Goal: Find specific page/section: Find specific page/section

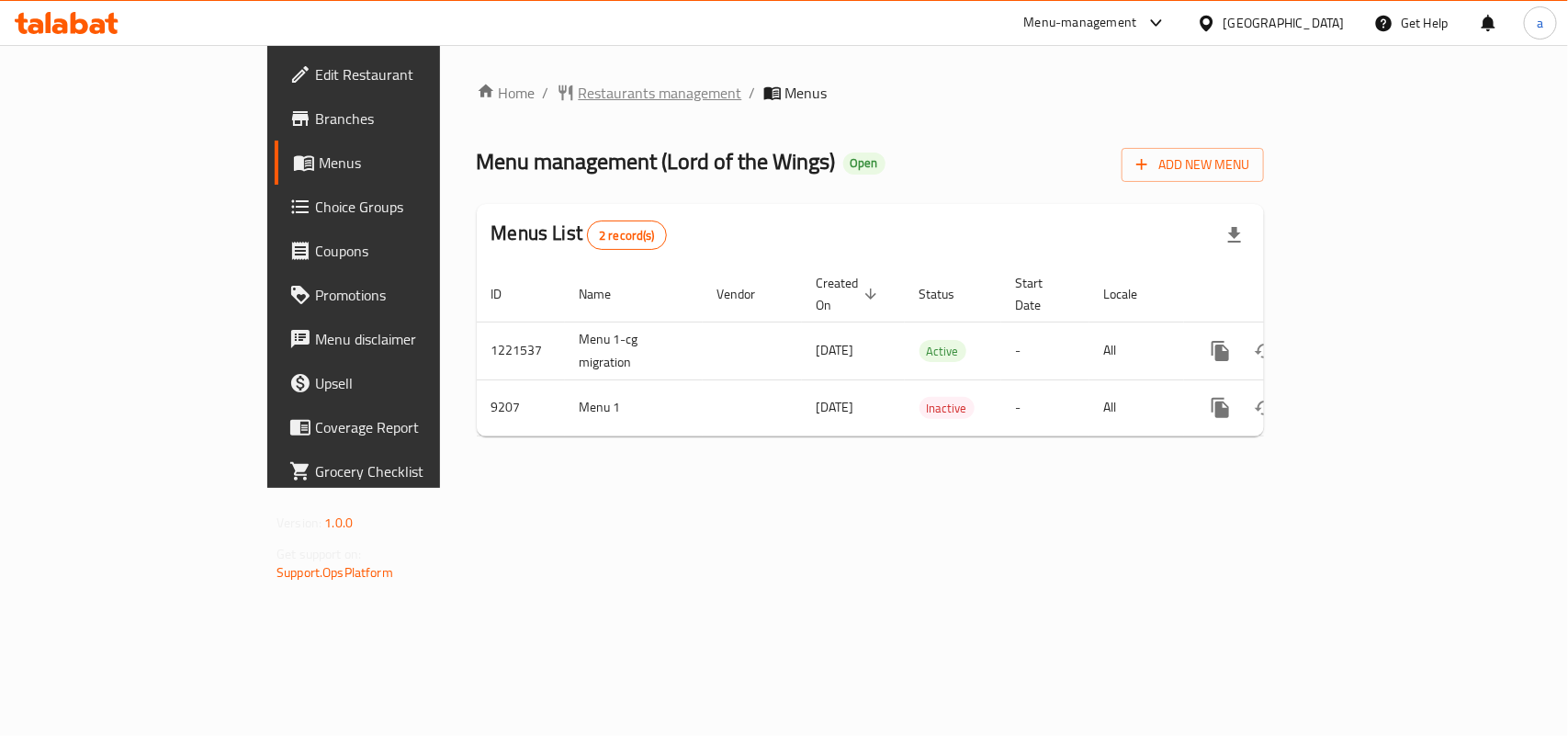
click at [579, 84] on span "Restaurants management" at bounding box center [661, 93] width 163 height 22
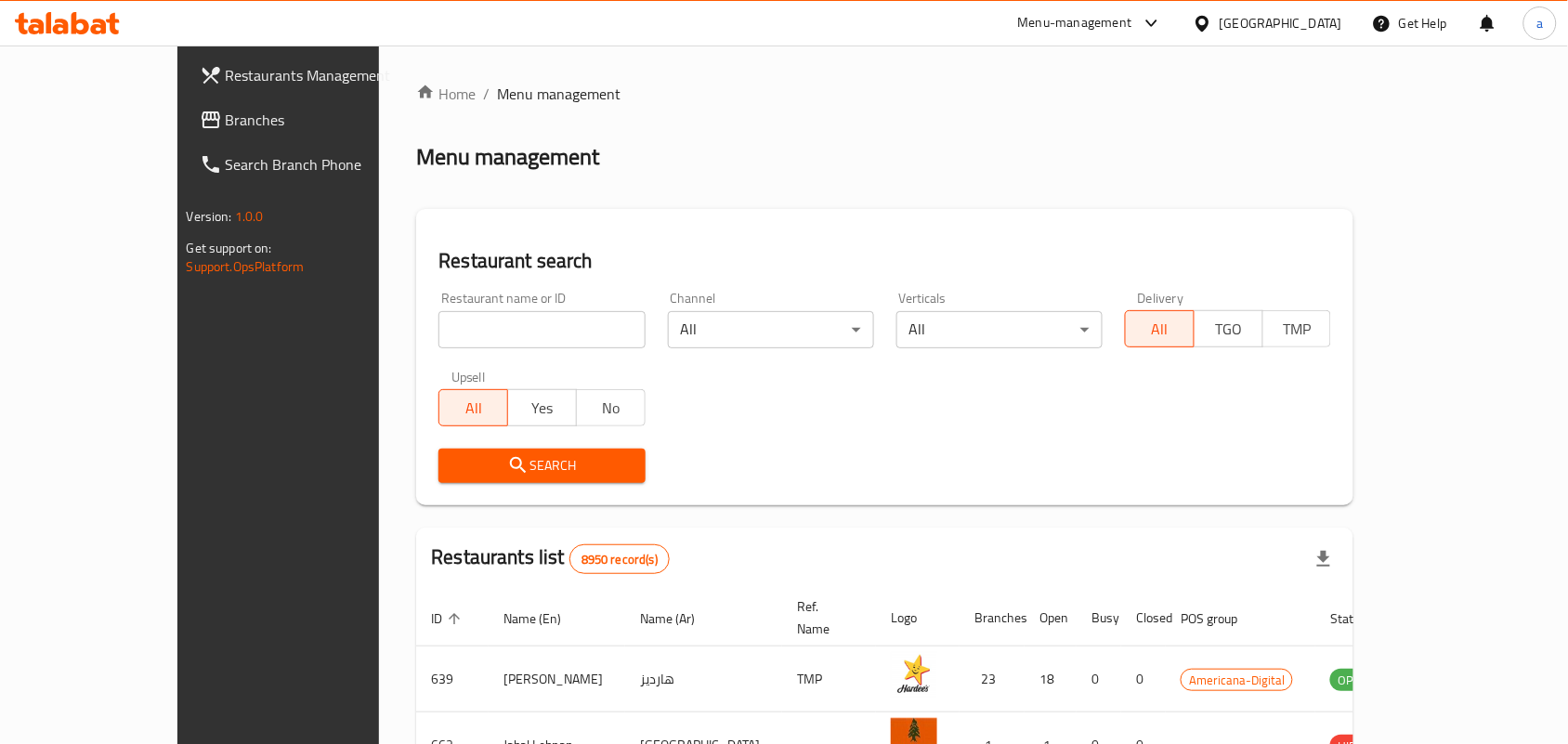
click at [438, 327] on input "search" at bounding box center [541, 330] width 206 height 38
paste input "5558"
type input "5558"
click at [438, 327] on input "5558" at bounding box center [541, 330] width 206 height 38
click button "Search" at bounding box center [541, 465] width 206 height 35
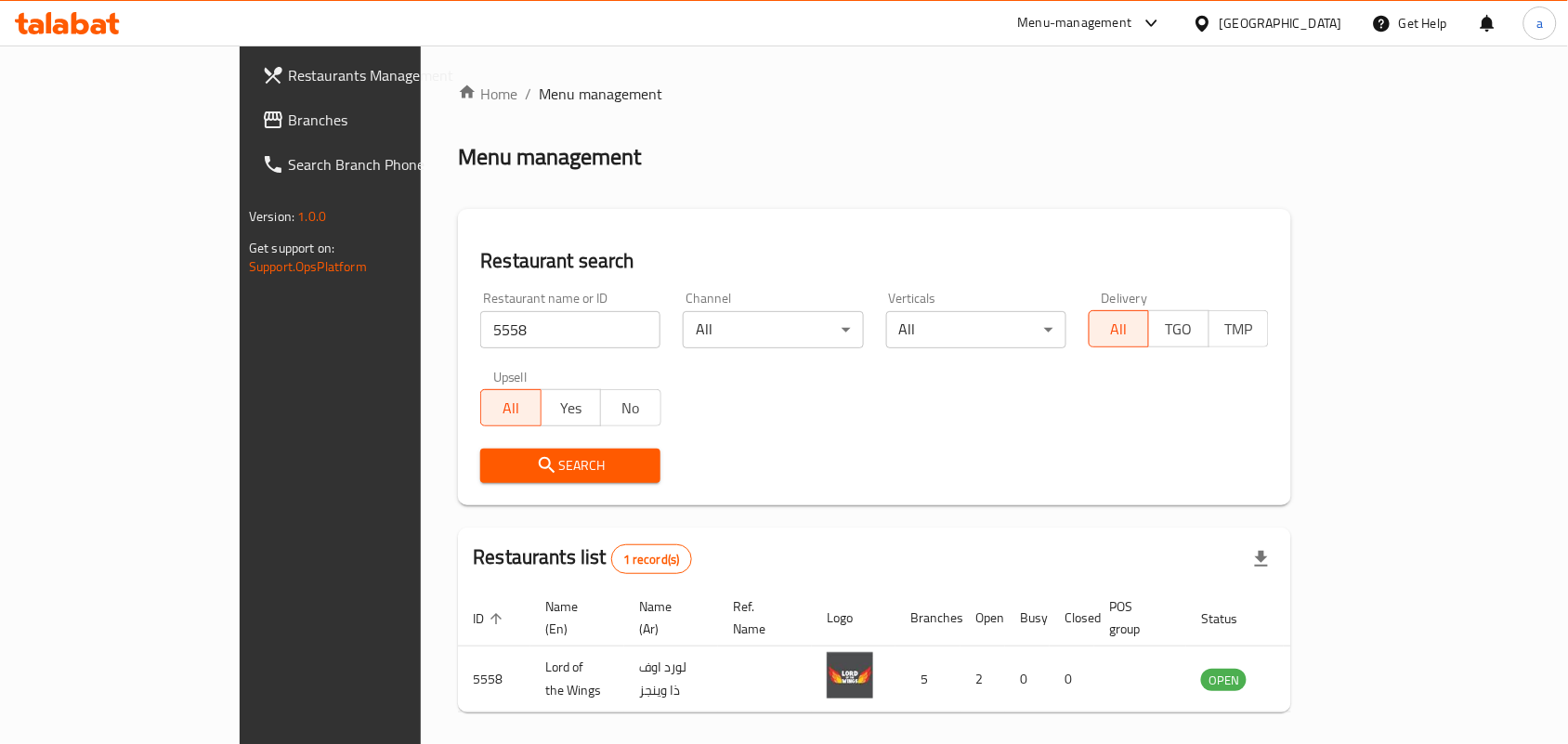
click at [1135, 535] on div "Restaurants list 1 record(s)" at bounding box center [875, 558] width 833 height 63
click at [247, 137] on link "Branches" at bounding box center [373, 120] width 254 height 45
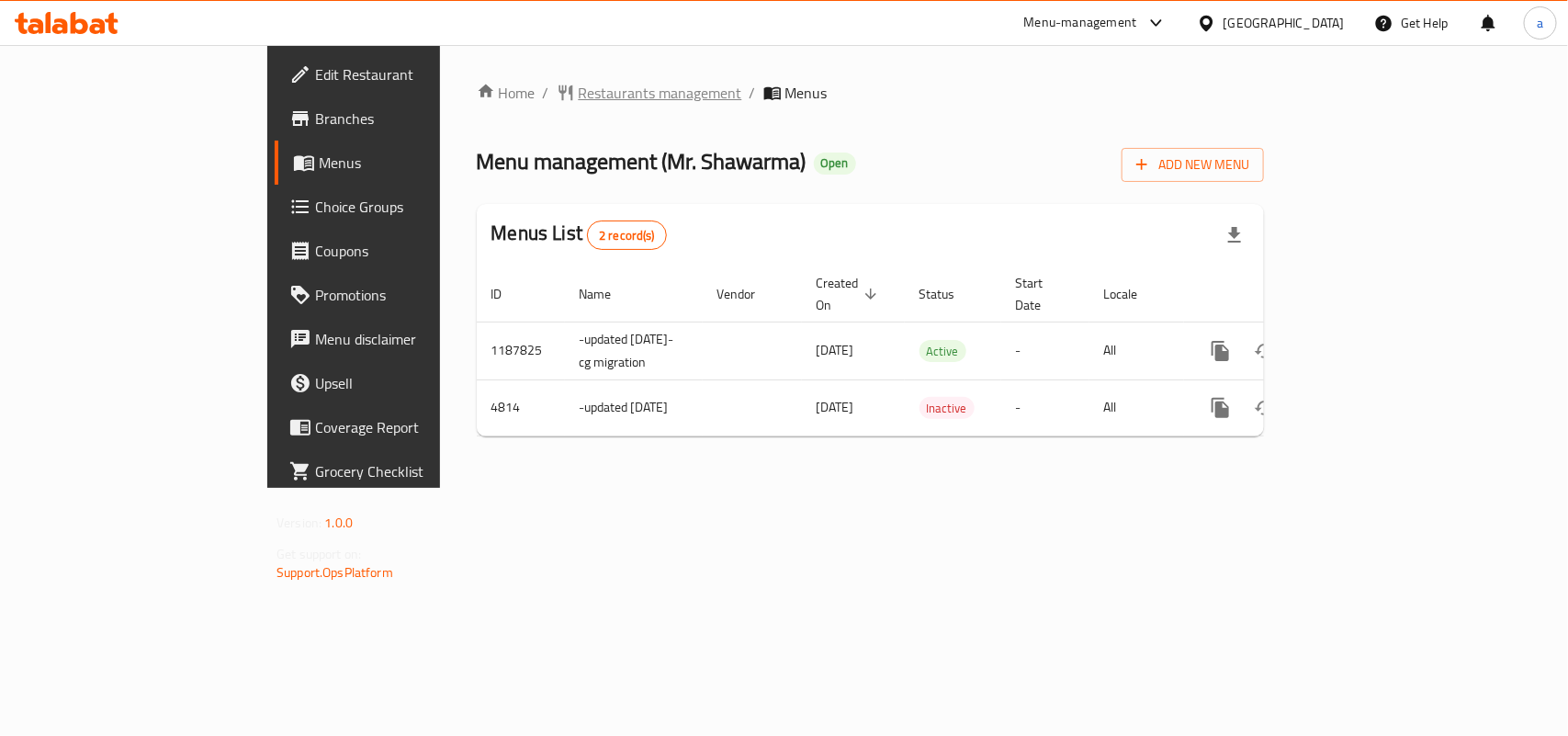
click at [579, 84] on span "Restaurants management" at bounding box center [661, 93] width 163 height 22
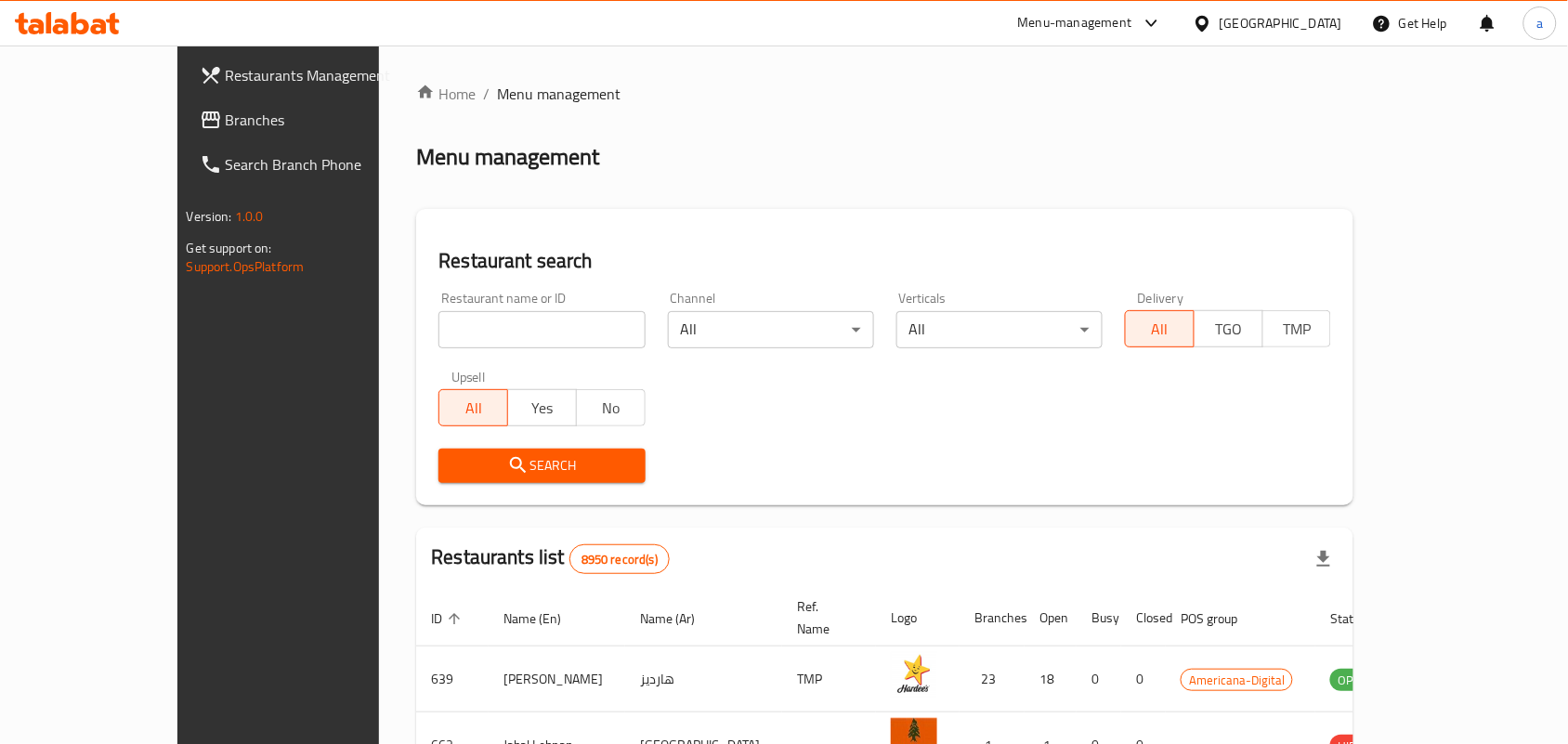
click at [438, 335] on input "search" at bounding box center [541, 330] width 206 height 38
paste input "3033"
type input "3033"
click button "Search" at bounding box center [541, 465] width 206 height 35
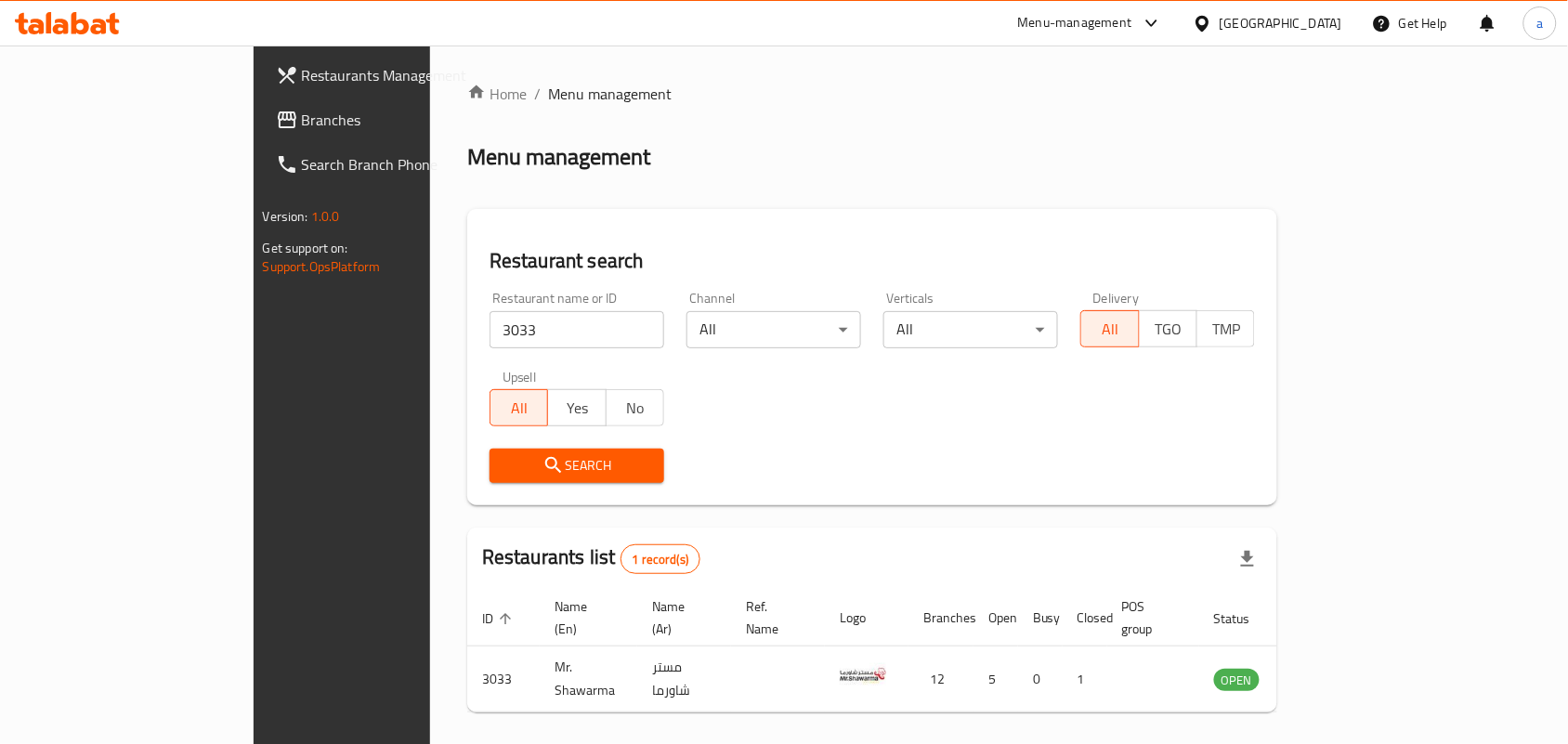
click at [1327, 23] on div "[GEOGRAPHIC_DATA]" at bounding box center [1281, 23] width 123 height 21
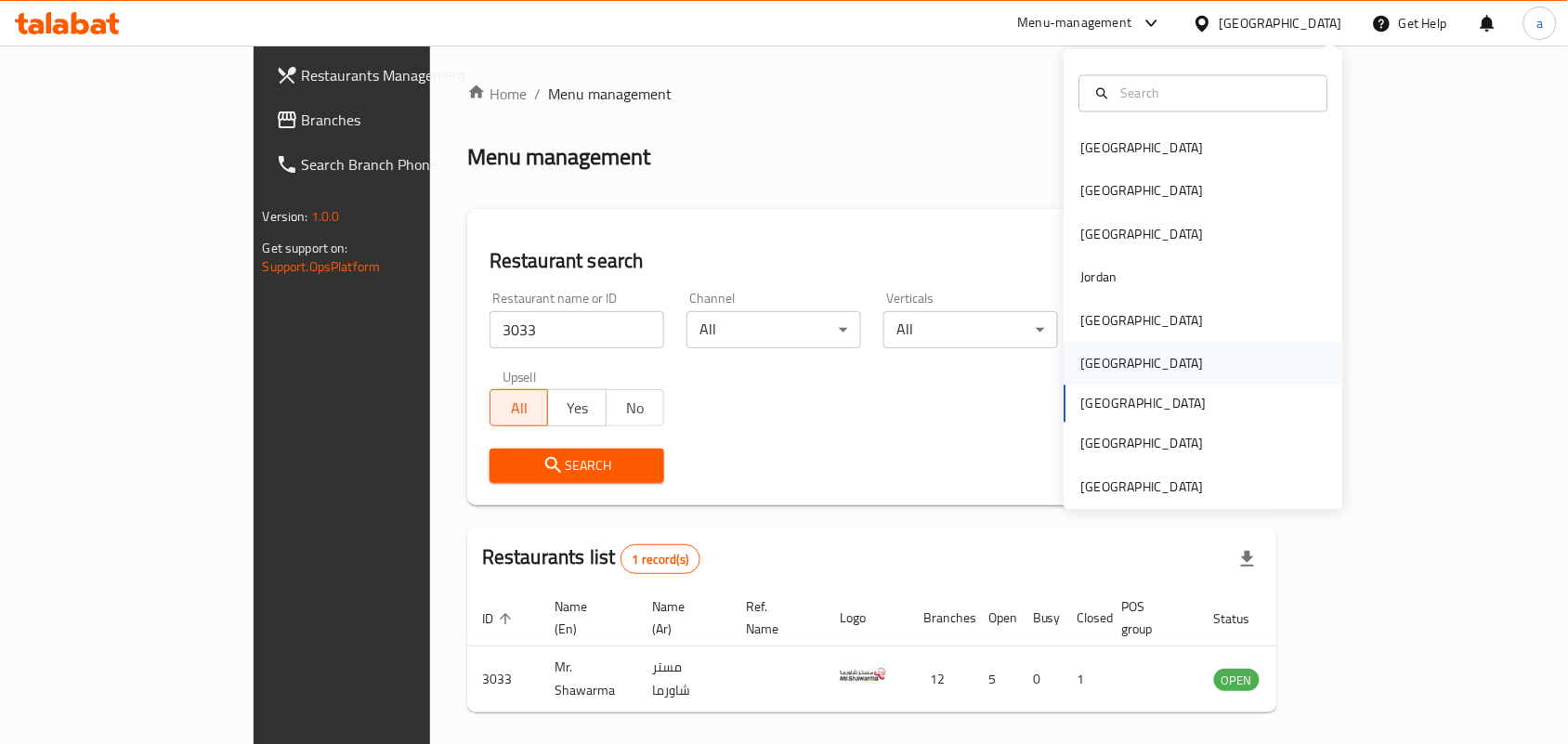
click at [1097, 356] on div "[GEOGRAPHIC_DATA]" at bounding box center [1143, 364] width 152 height 43
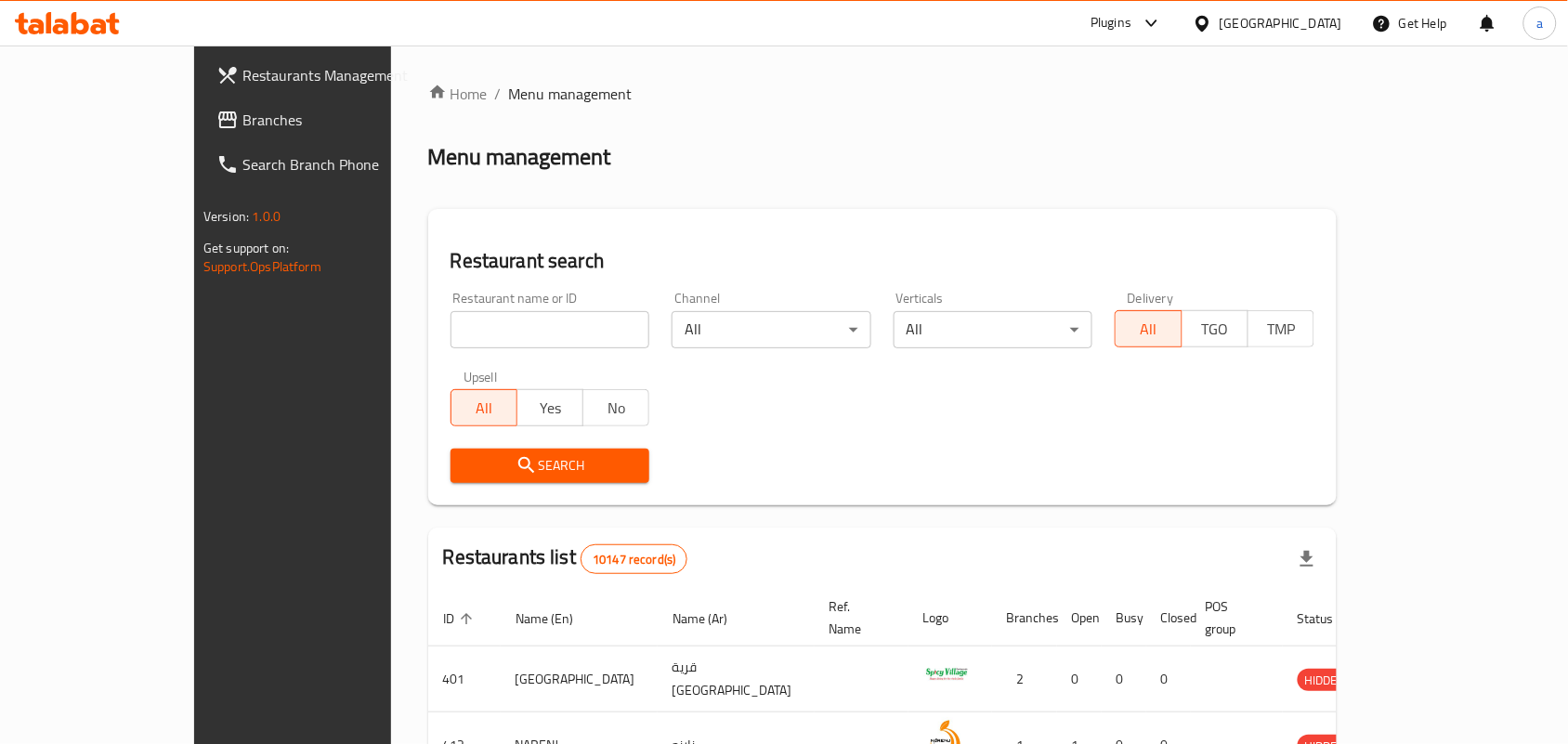
click at [242, 116] on span "Branches" at bounding box center [342, 120] width 199 height 23
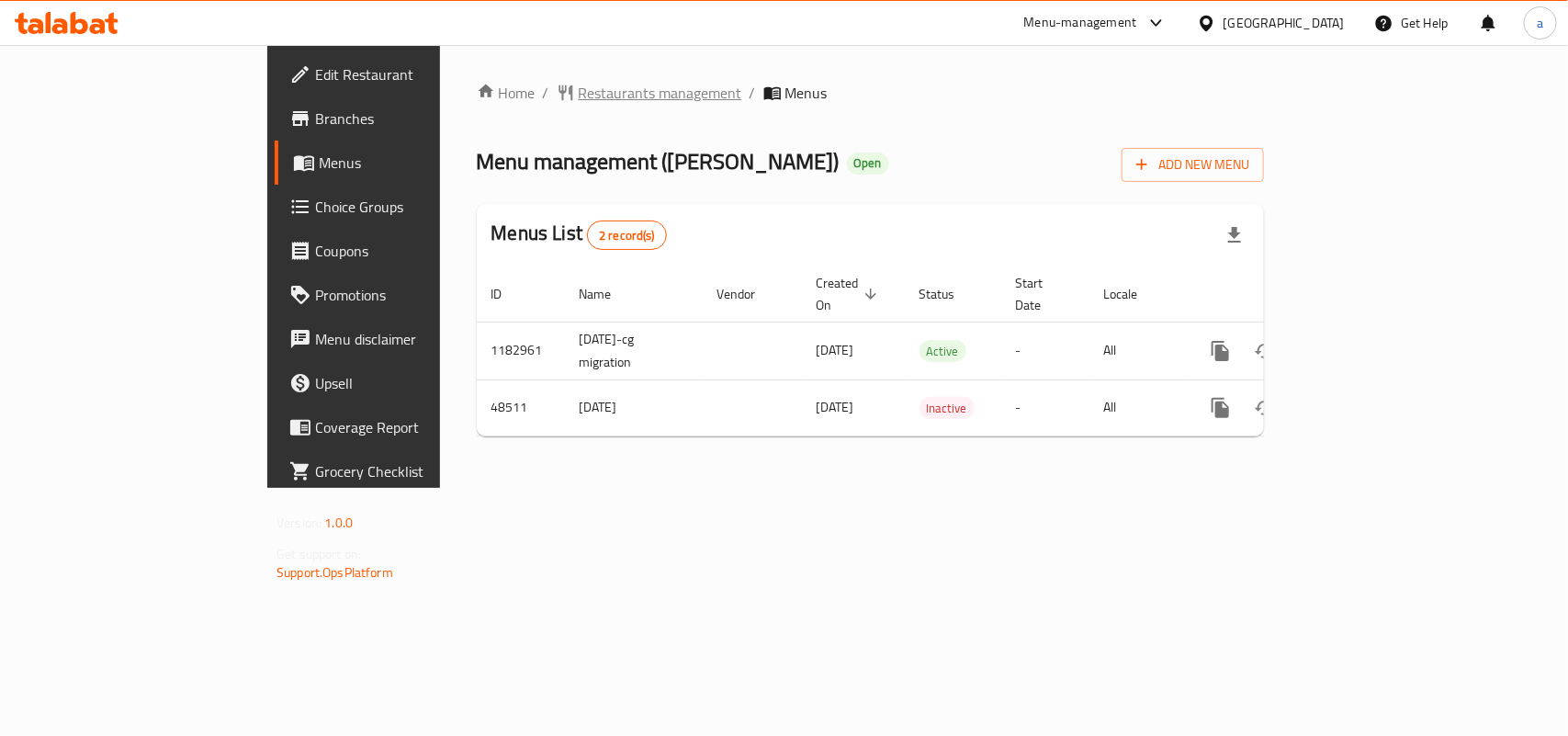
click at [579, 89] on span "Restaurants management" at bounding box center [661, 93] width 163 height 22
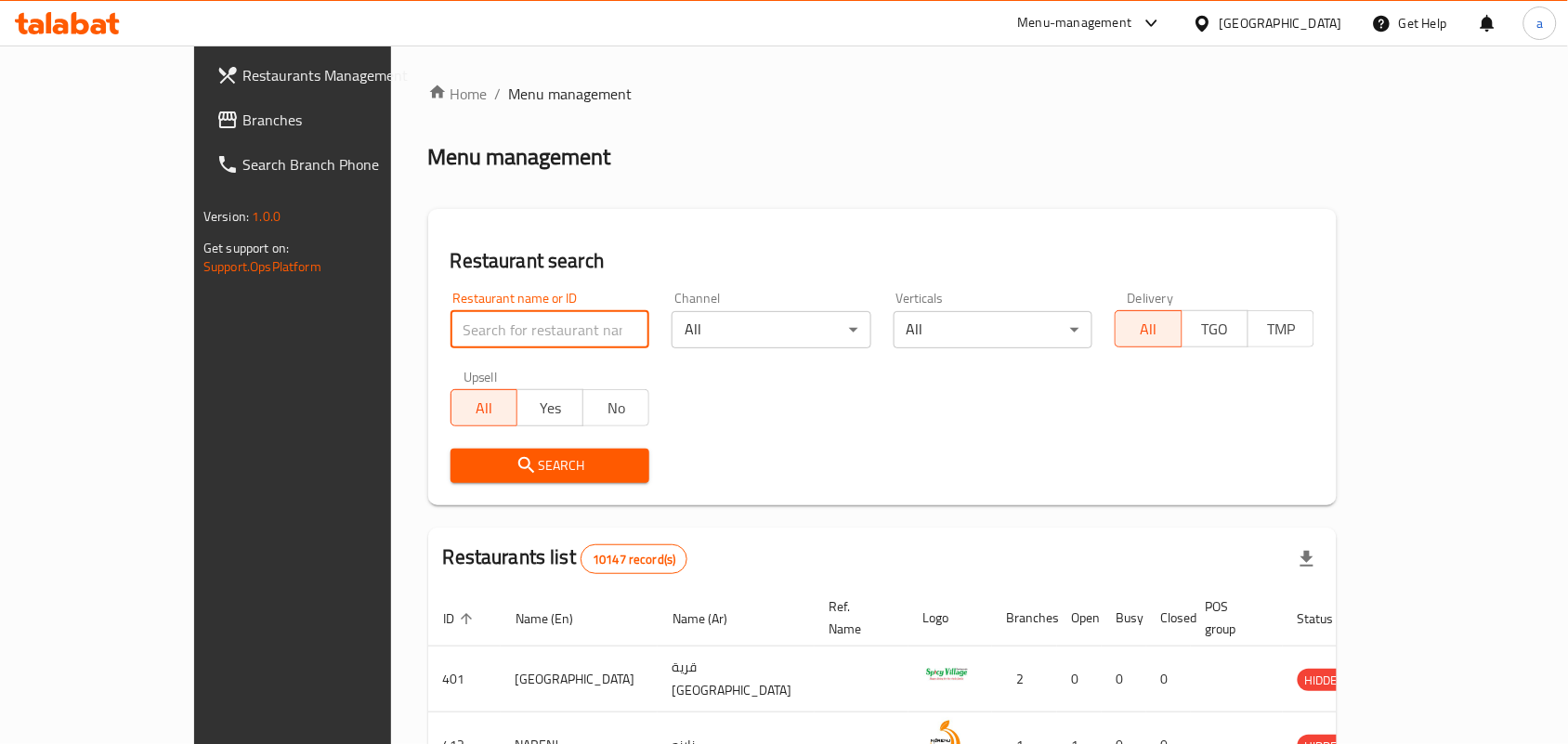
click at [450, 321] on input "search" at bounding box center [550, 330] width 200 height 38
paste input "24475"
type input "24475"
click button "Search" at bounding box center [550, 465] width 200 height 35
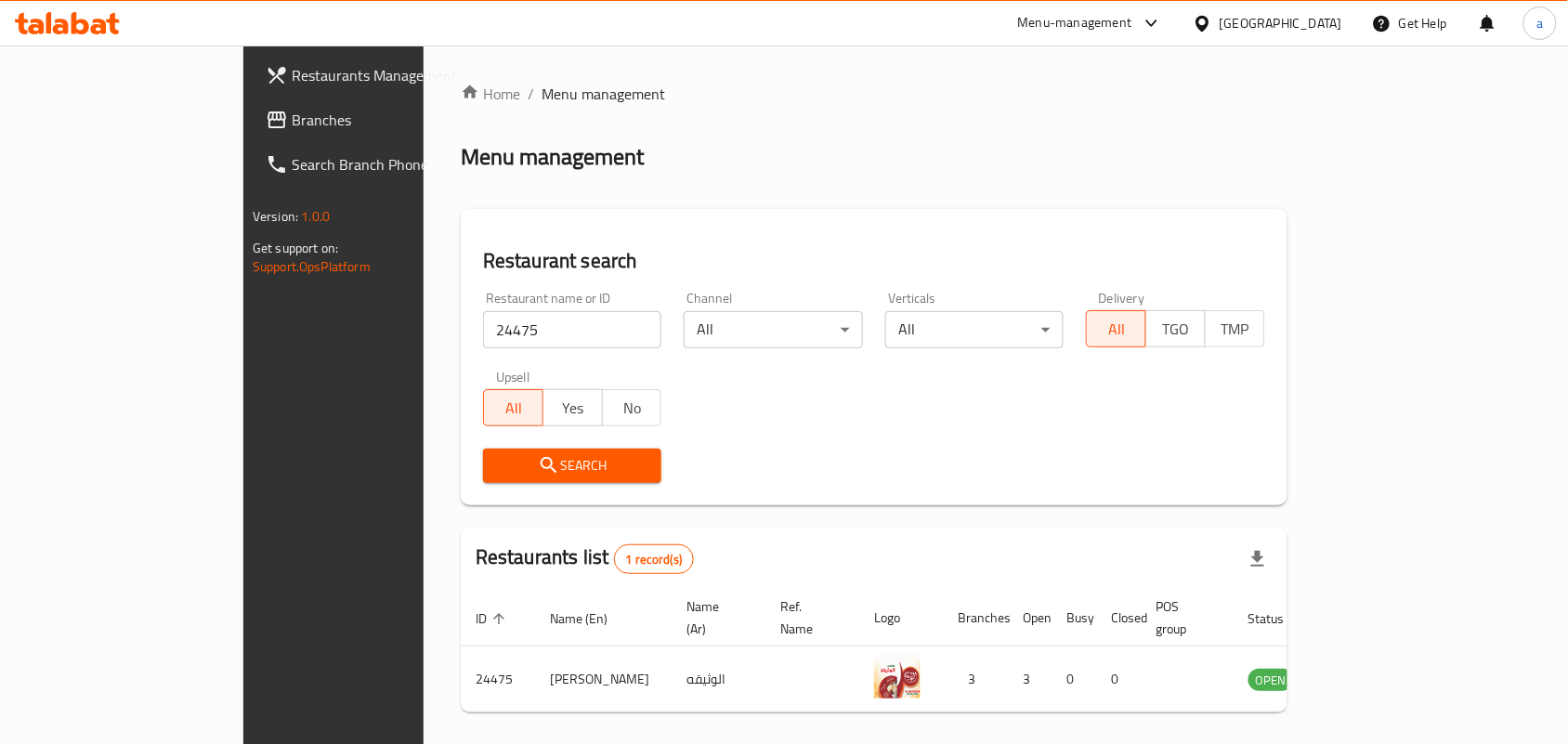
click at [1220, 16] on div at bounding box center [1206, 23] width 27 height 21
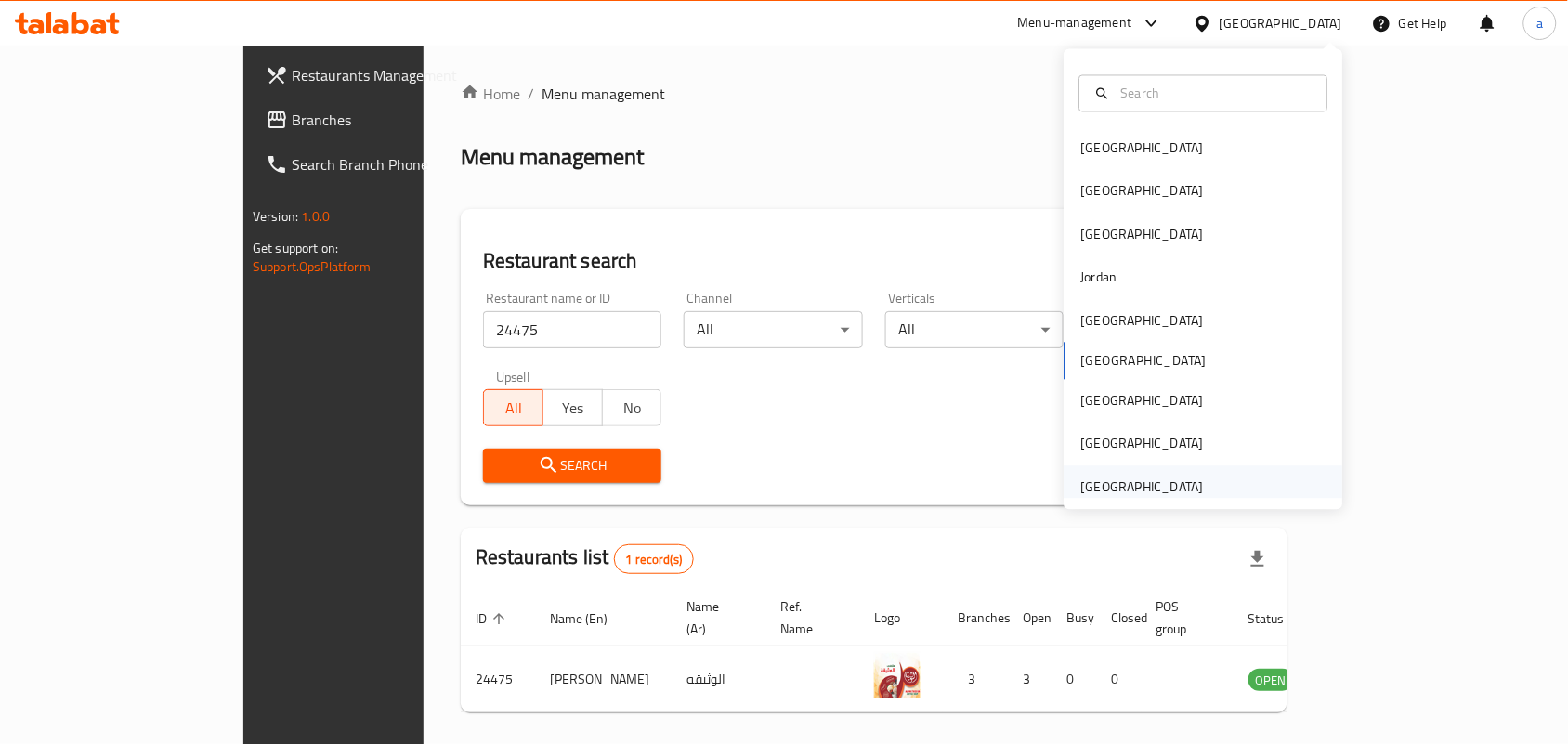
click at [1172, 485] on div "[GEOGRAPHIC_DATA]" at bounding box center [1142, 487] width 123 height 21
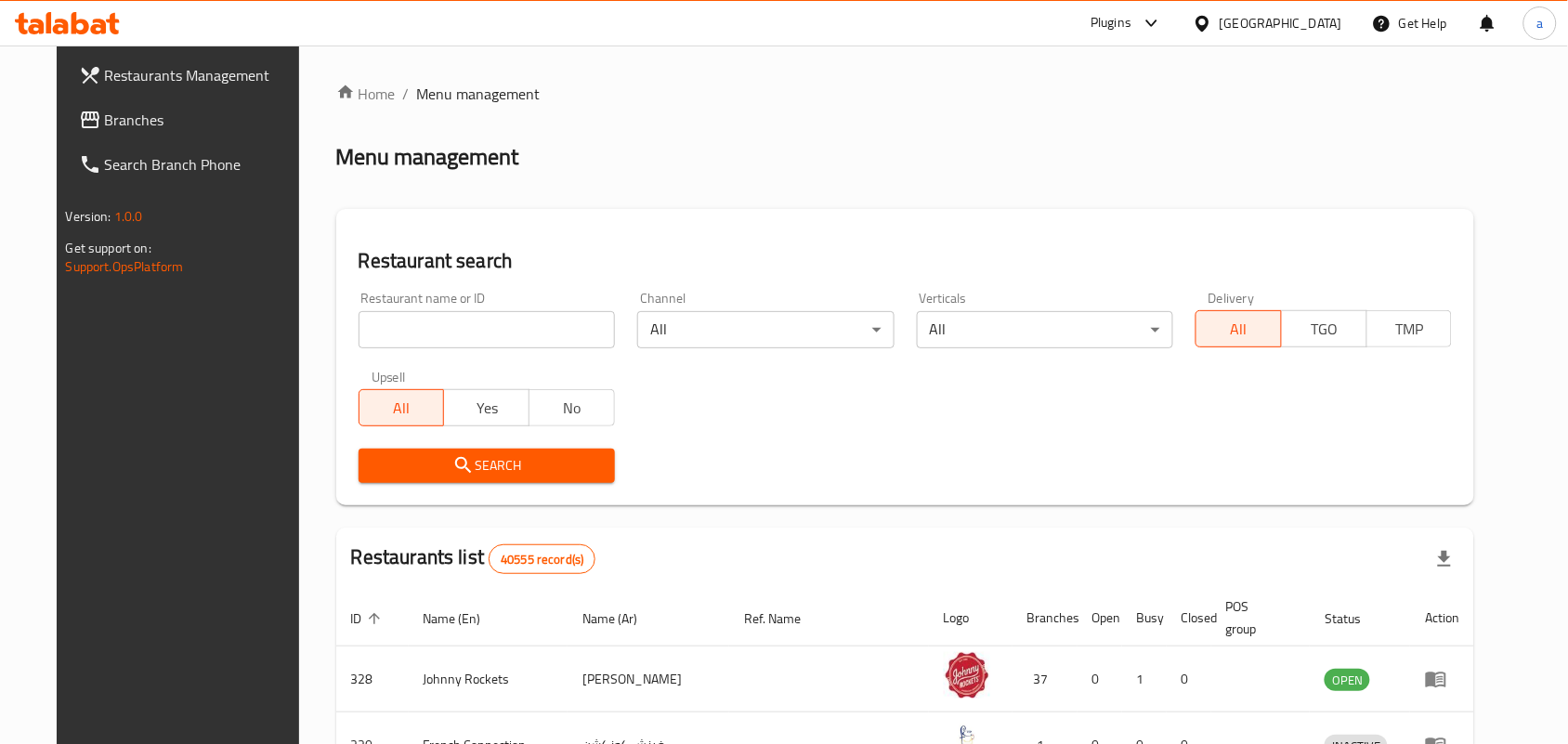
click at [122, 126] on span "Branches" at bounding box center [205, 120] width 199 height 23
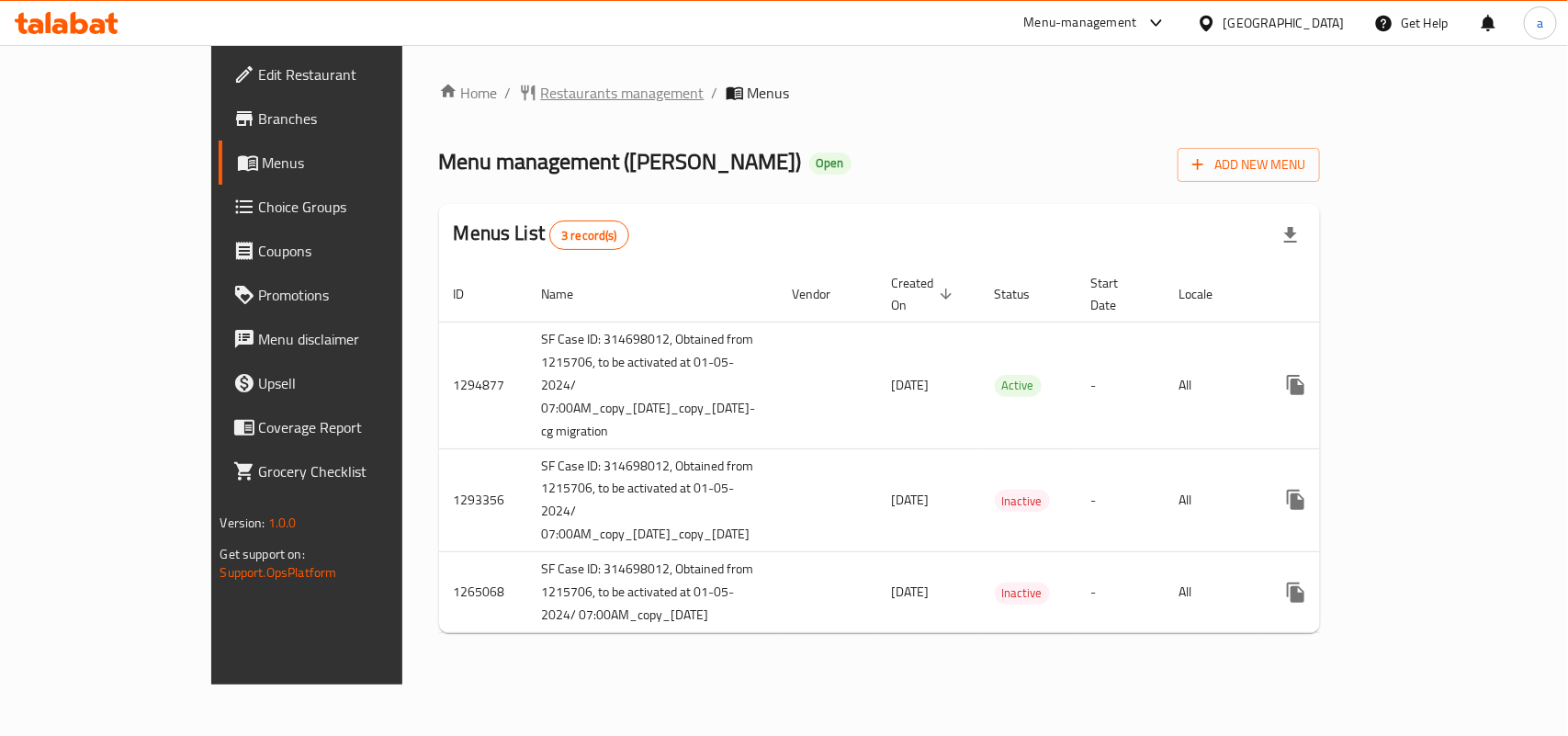
click at [541, 95] on span "Restaurants management" at bounding box center [623, 93] width 163 height 22
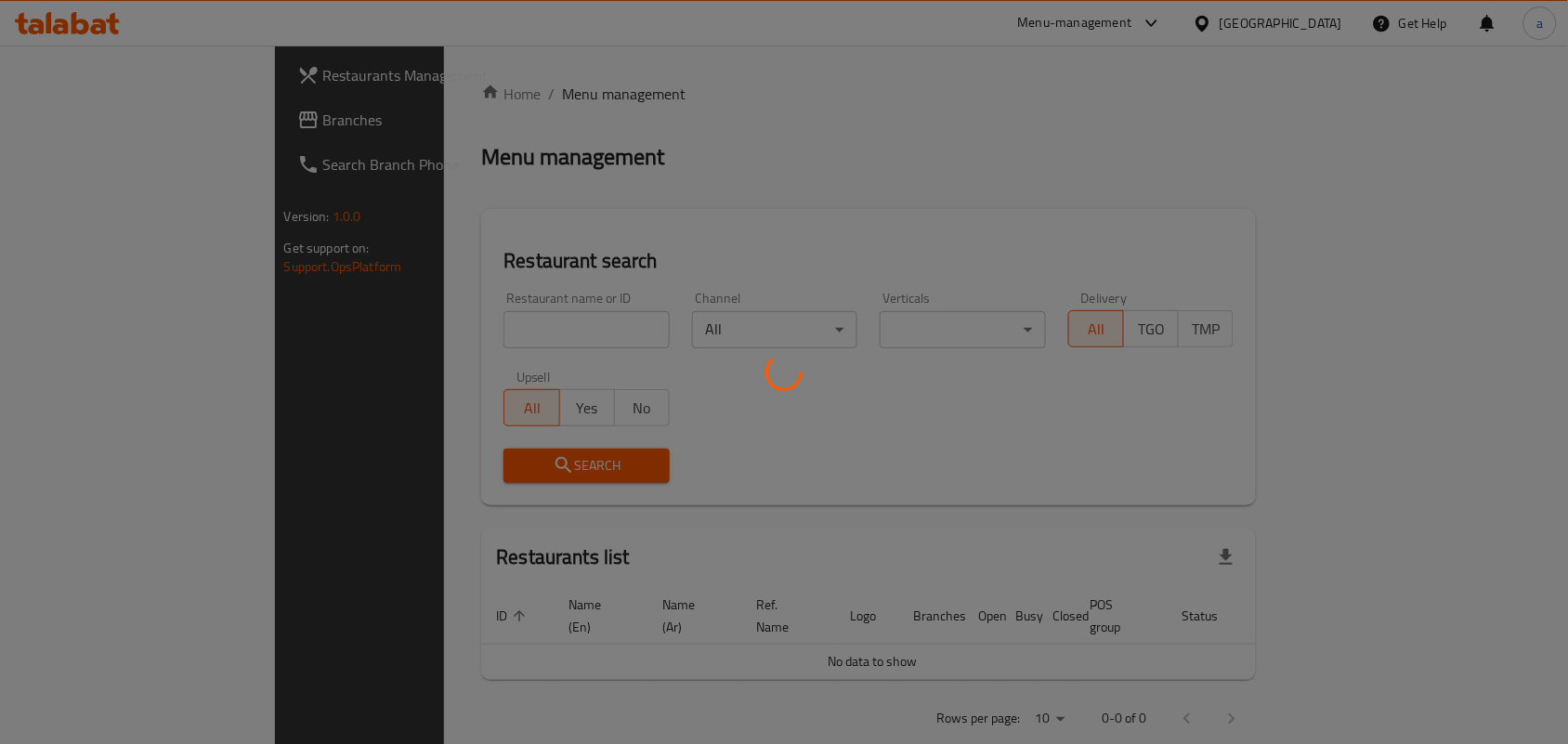
click at [427, 327] on div at bounding box center [784, 372] width 1568 height 744
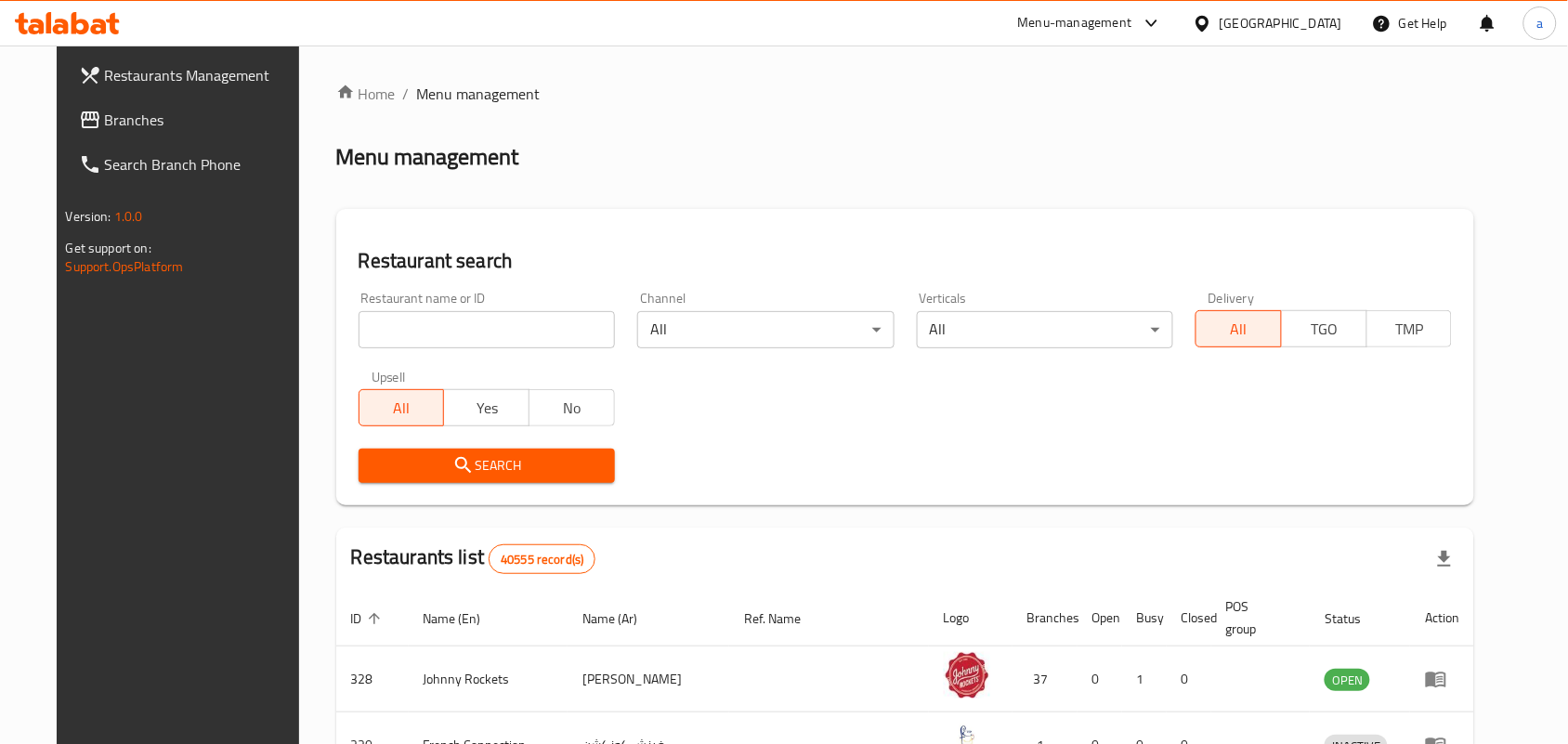
click at [412, 321] on input "search" at bounding box center [486, 330] width 256 height 38
paste input "13265"
type input "13265"
click button "Search" at bounding box center [486, 465] width 256 height 35
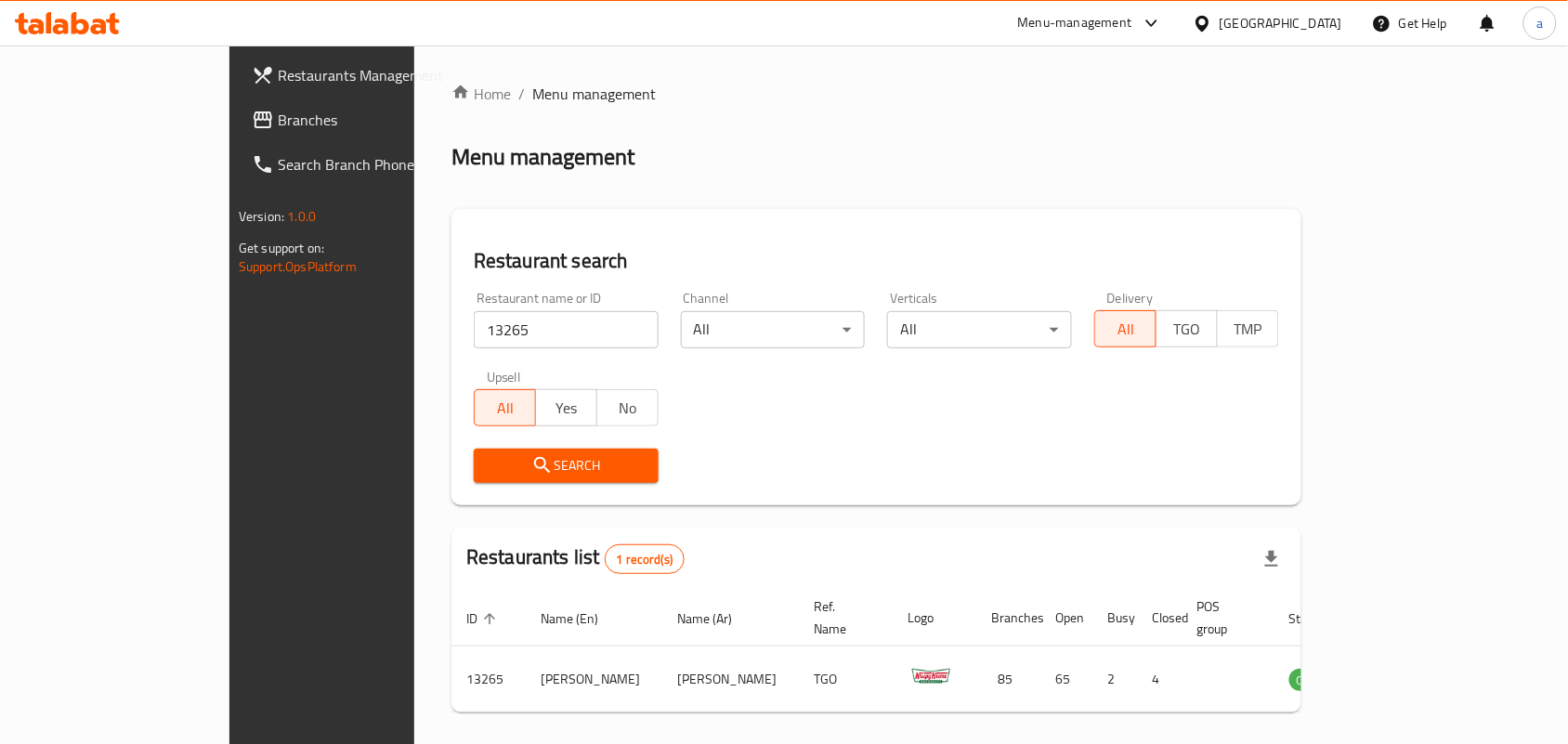
scroll to position [48, 0]
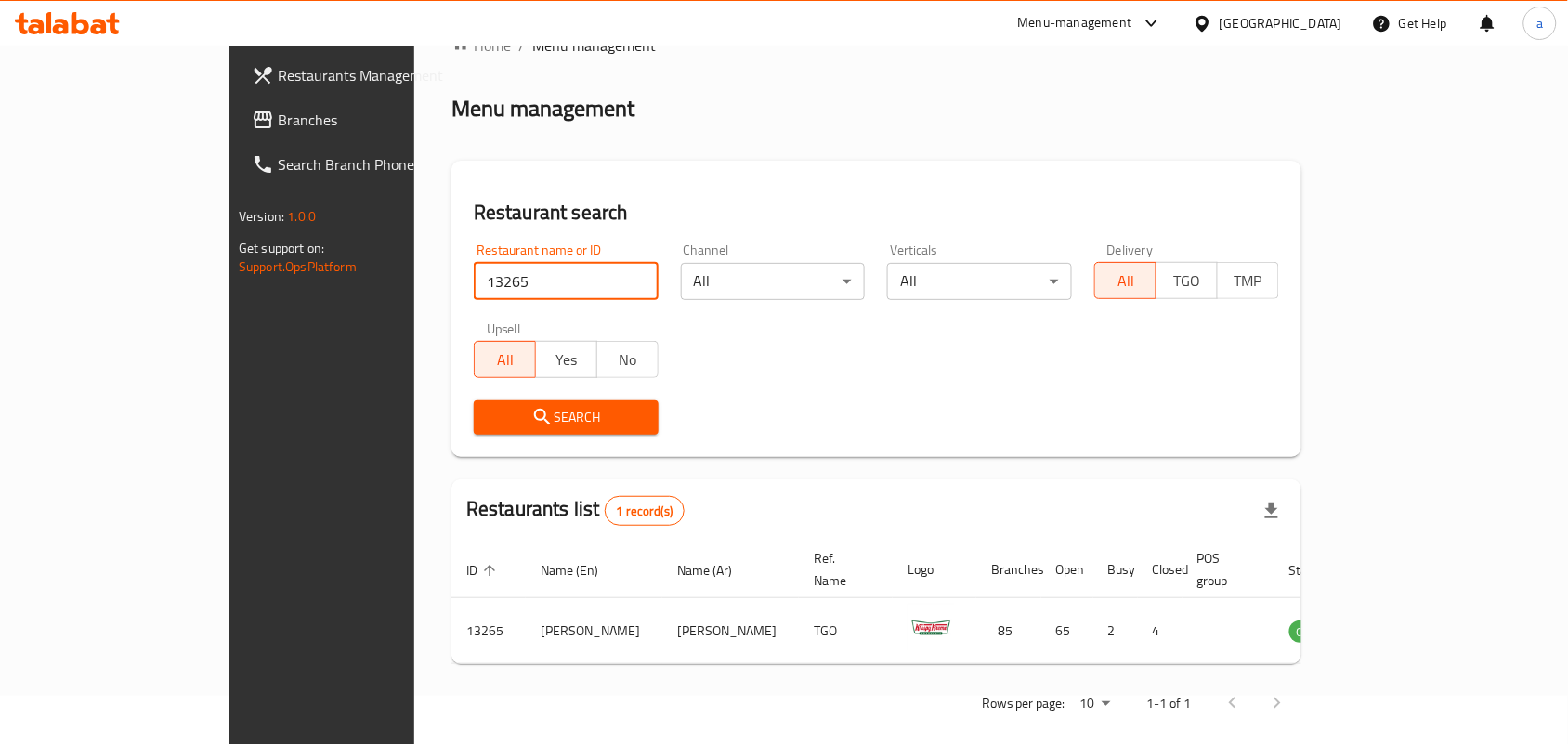
click at [1282, 28] on div "[GEOGRAPHIC_DATA]" at bounding box center [1281, 23] width 123 height 21
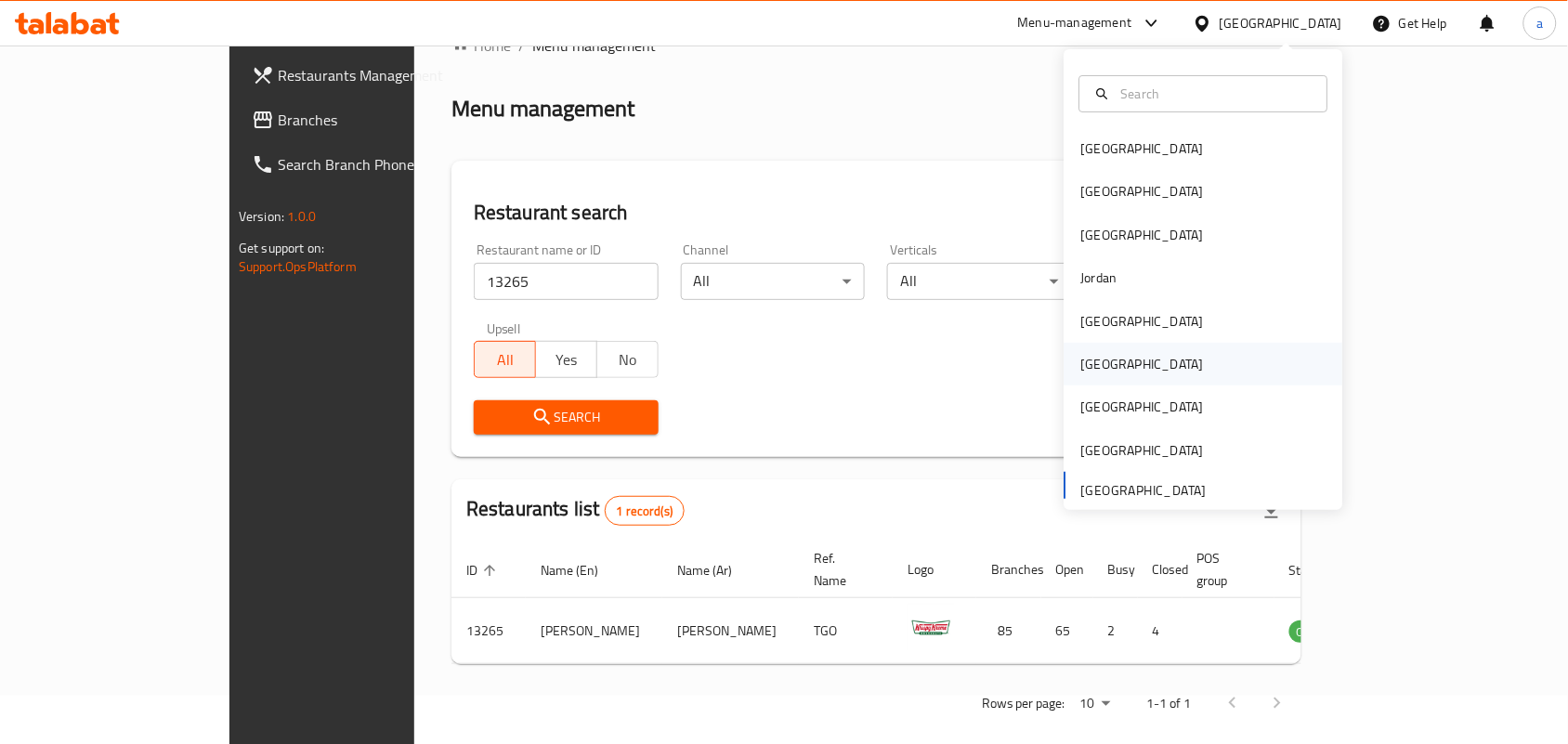
click at [1097, 372] on div "[GEOGRAPHIC_DATA]" at bounding box center [1143, 364] width 152 height 43
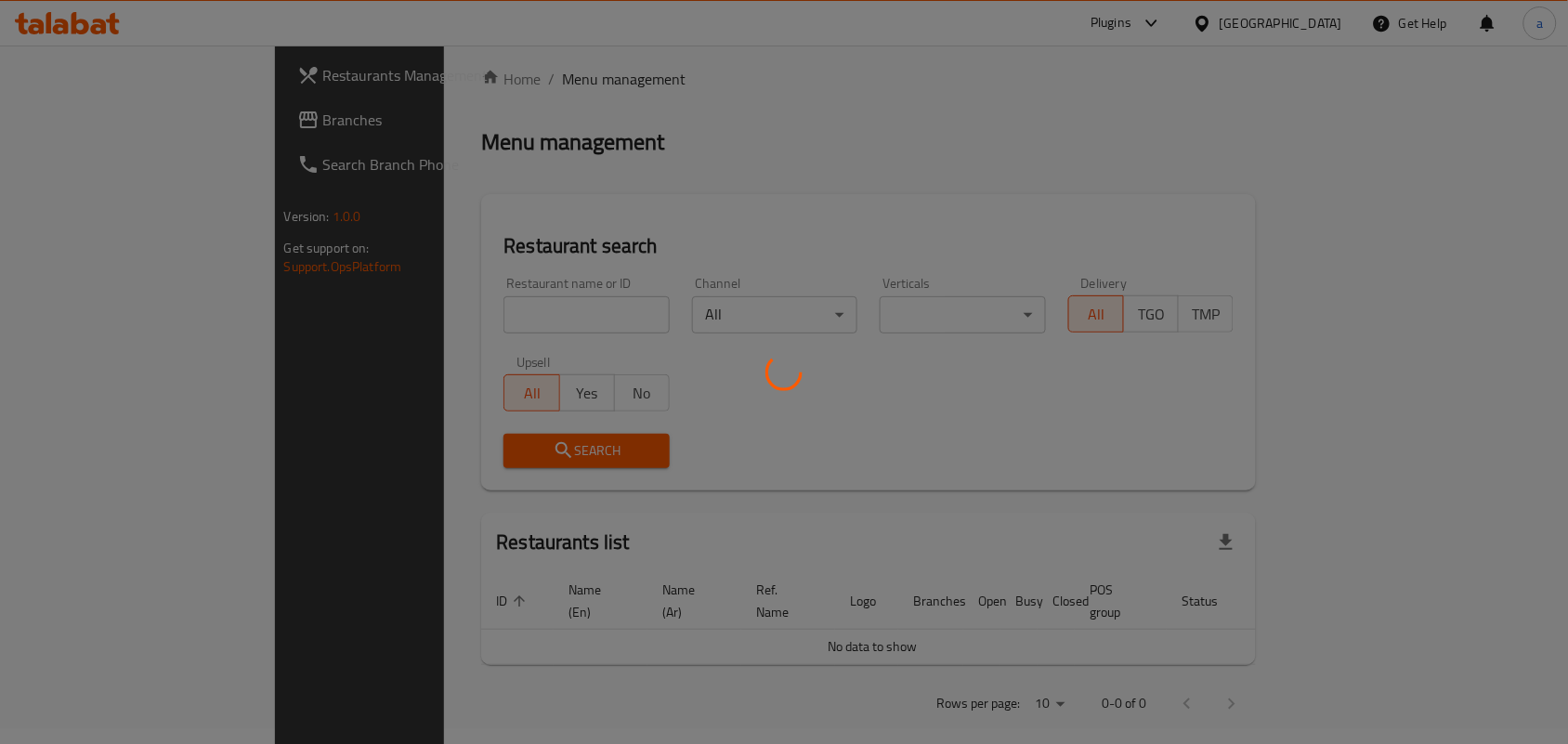
scroll to position [48, 0]
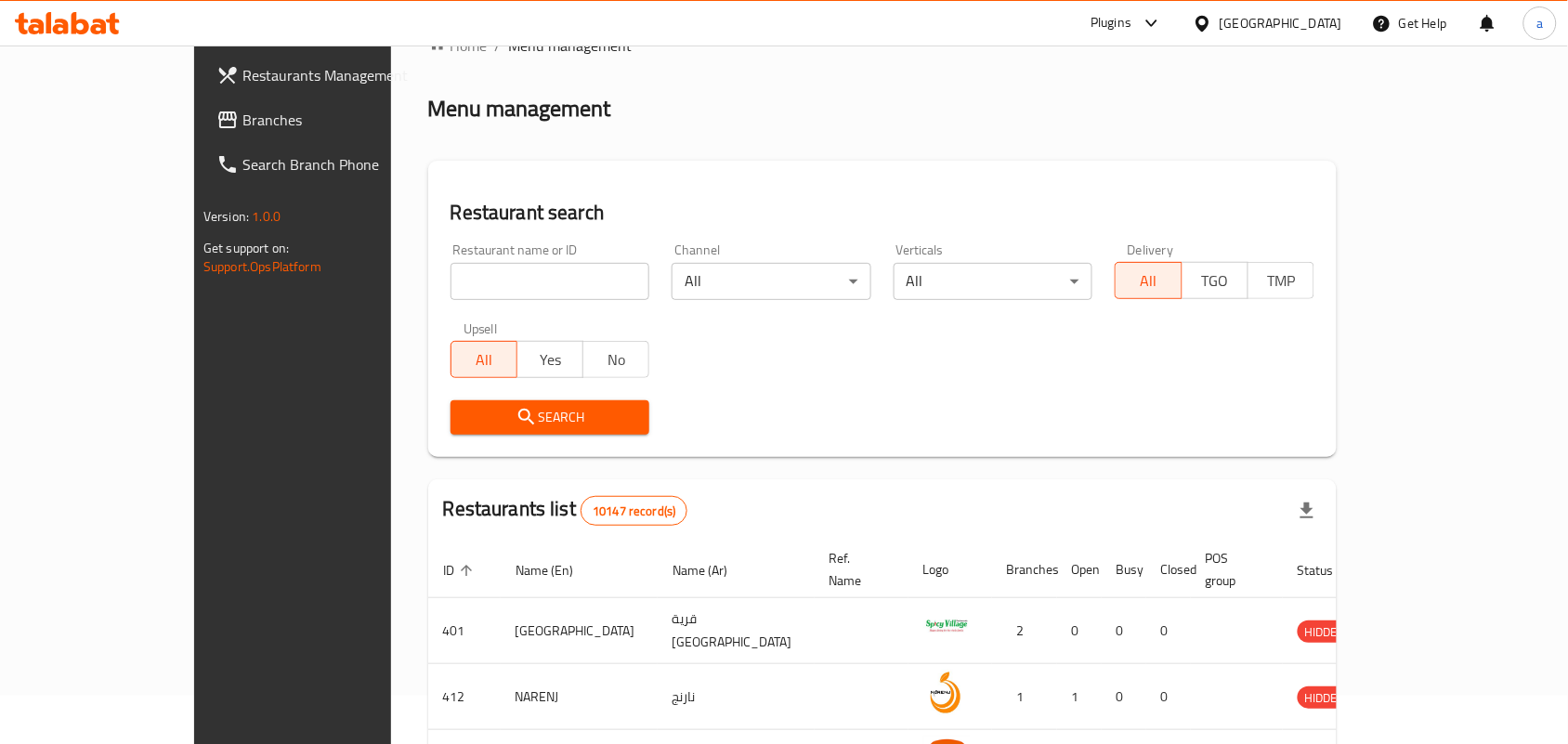
click at [242, 126] on span "Branches" at bounding box center [342, 120] width 199 height 23
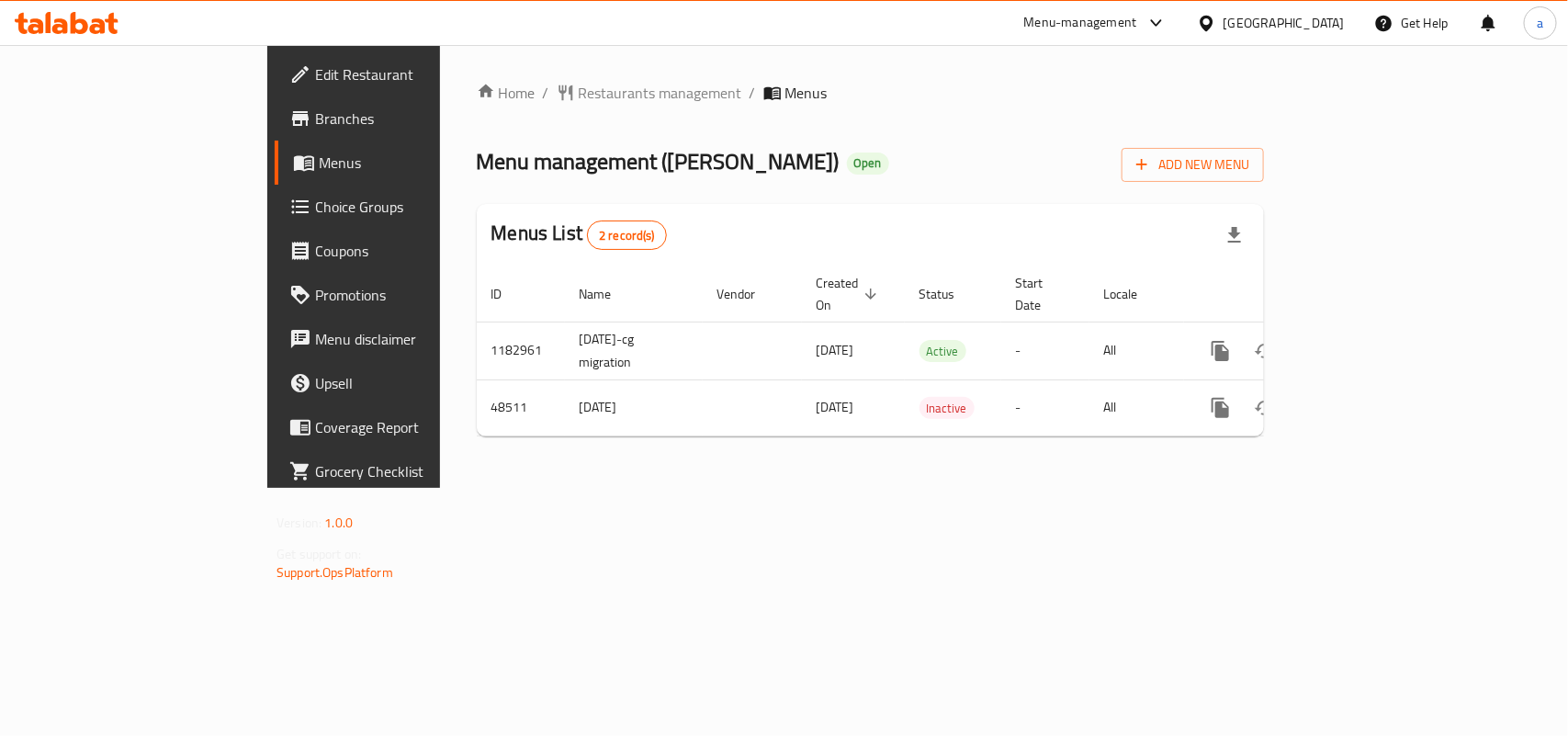
click at [579, 83] on span "Restaurants management" at bounding box center [661, 93] width 163 height 22
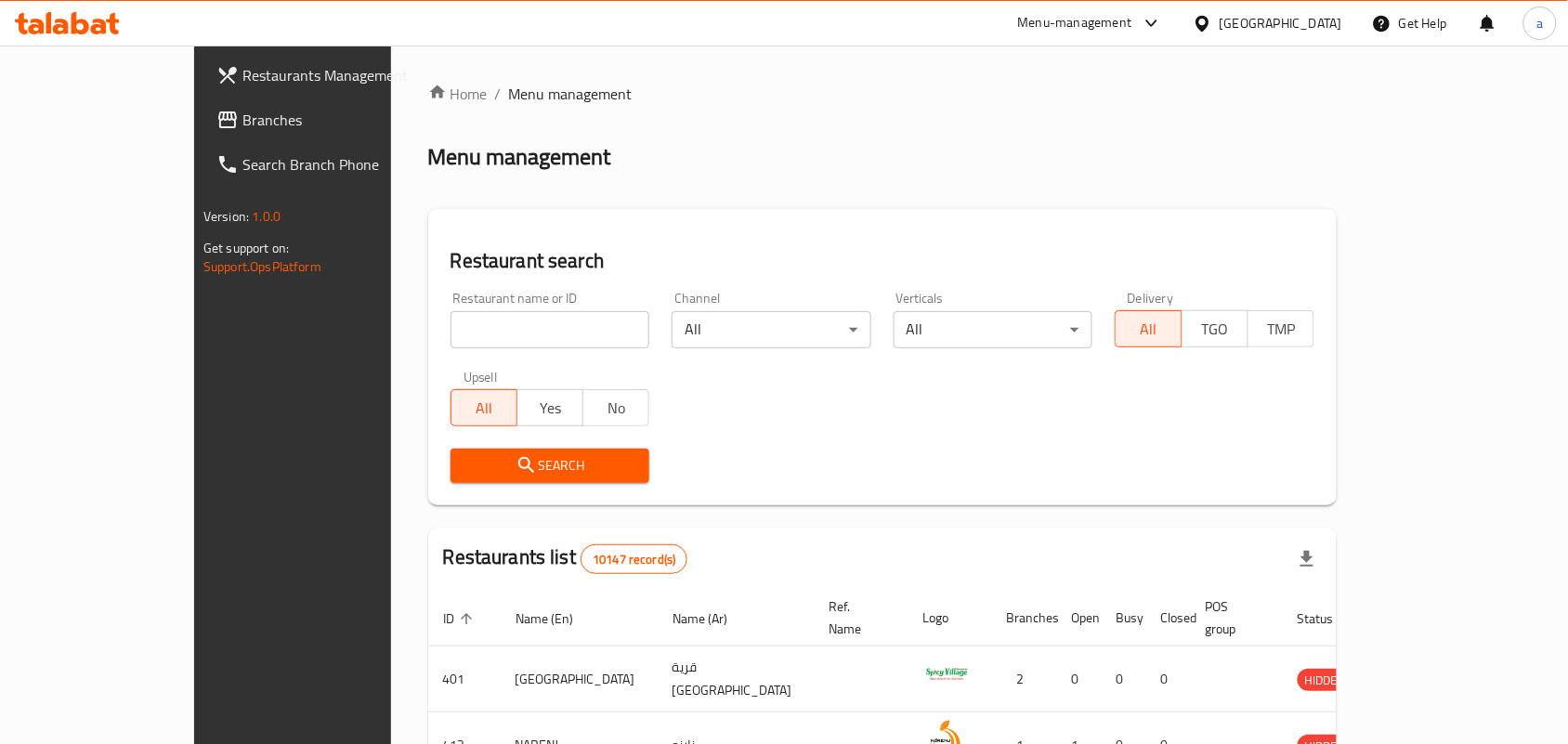
click at [450, 330] on input "search" at bounding box center [550, 330] width 200 height 38
paste input "24475"
type input "24475"
click button "Search" at bounding box center [550, 465] width 200 height 35
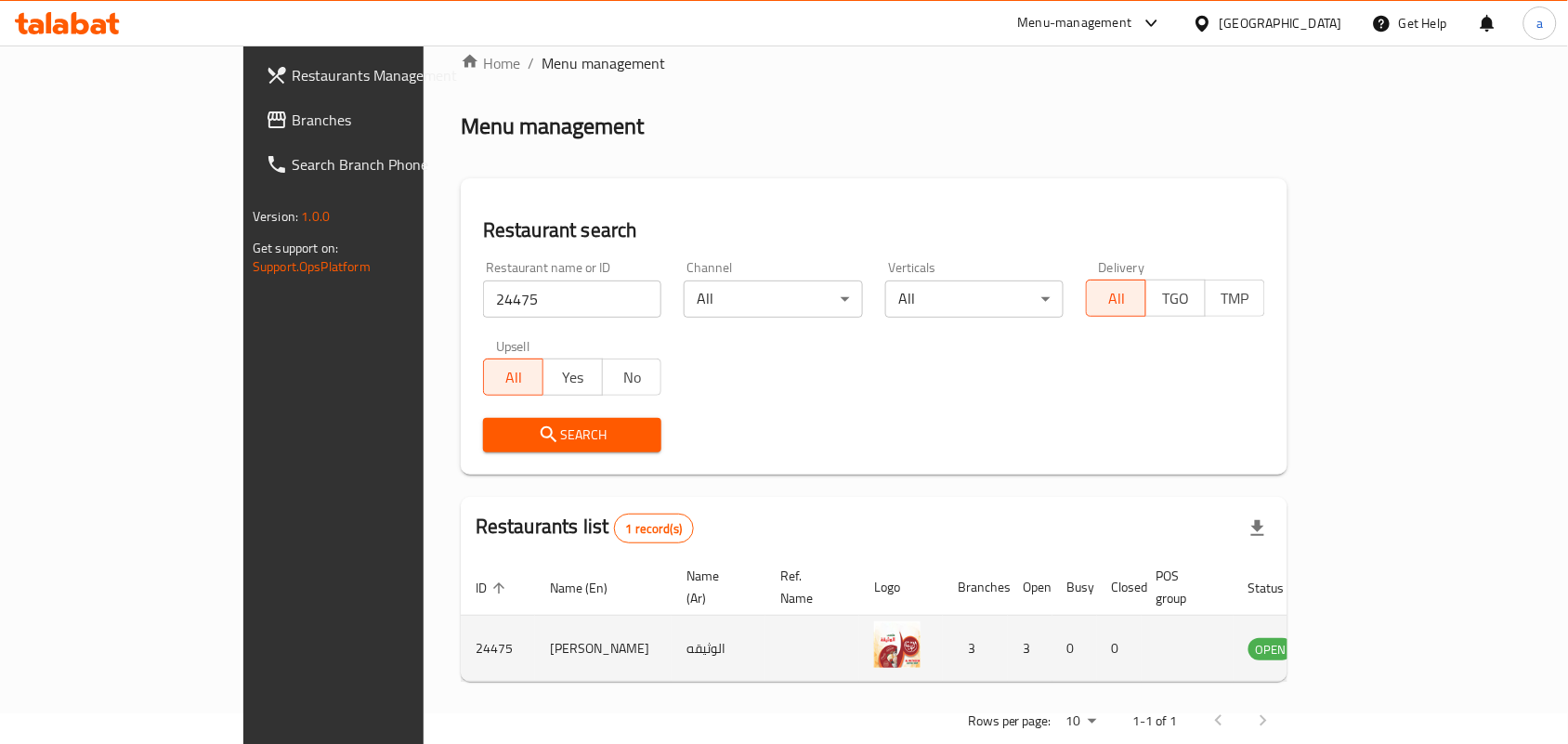
scroll to position [48, 0]
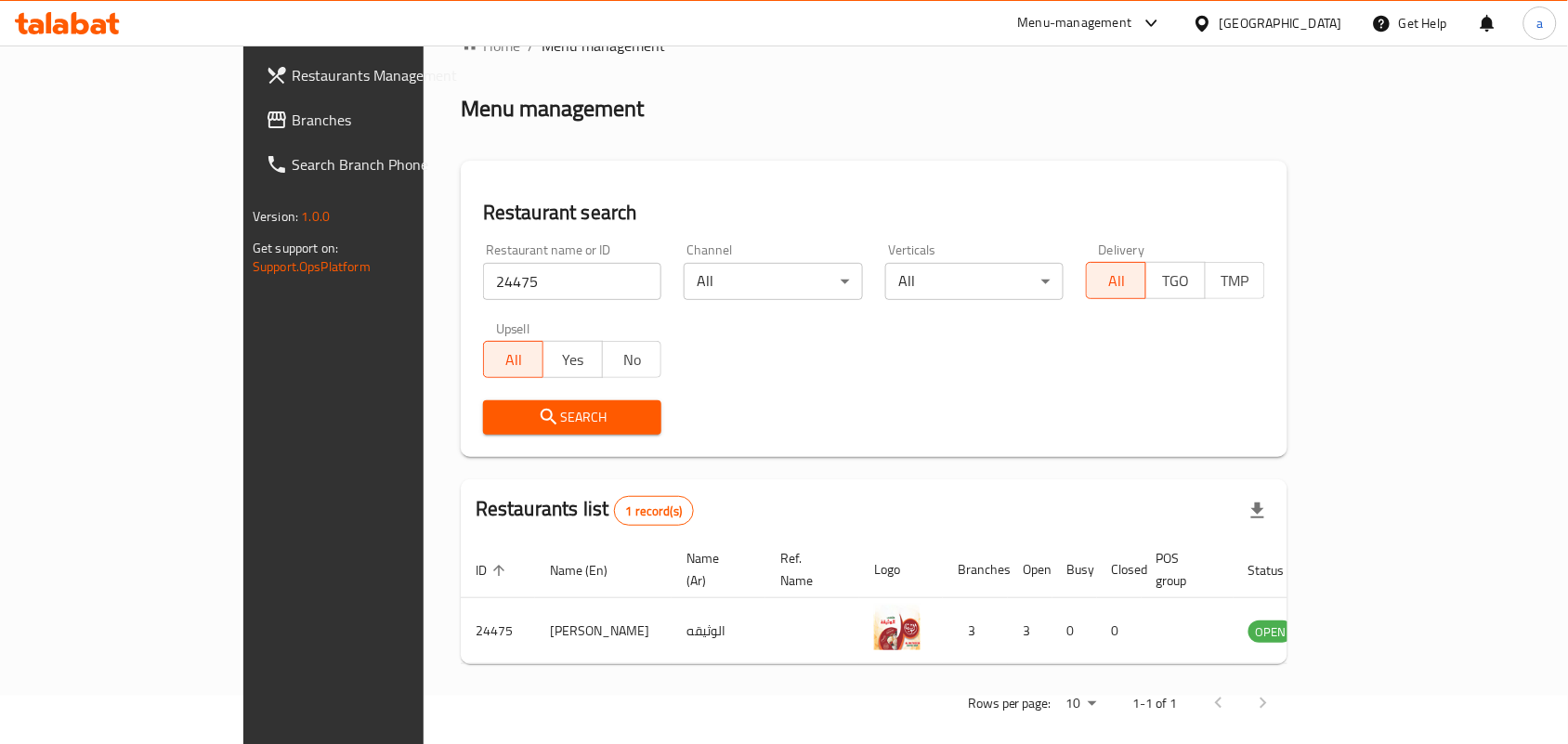
click at [1220, 28] on div at bounding box center [1206, 23] width 27 height 21
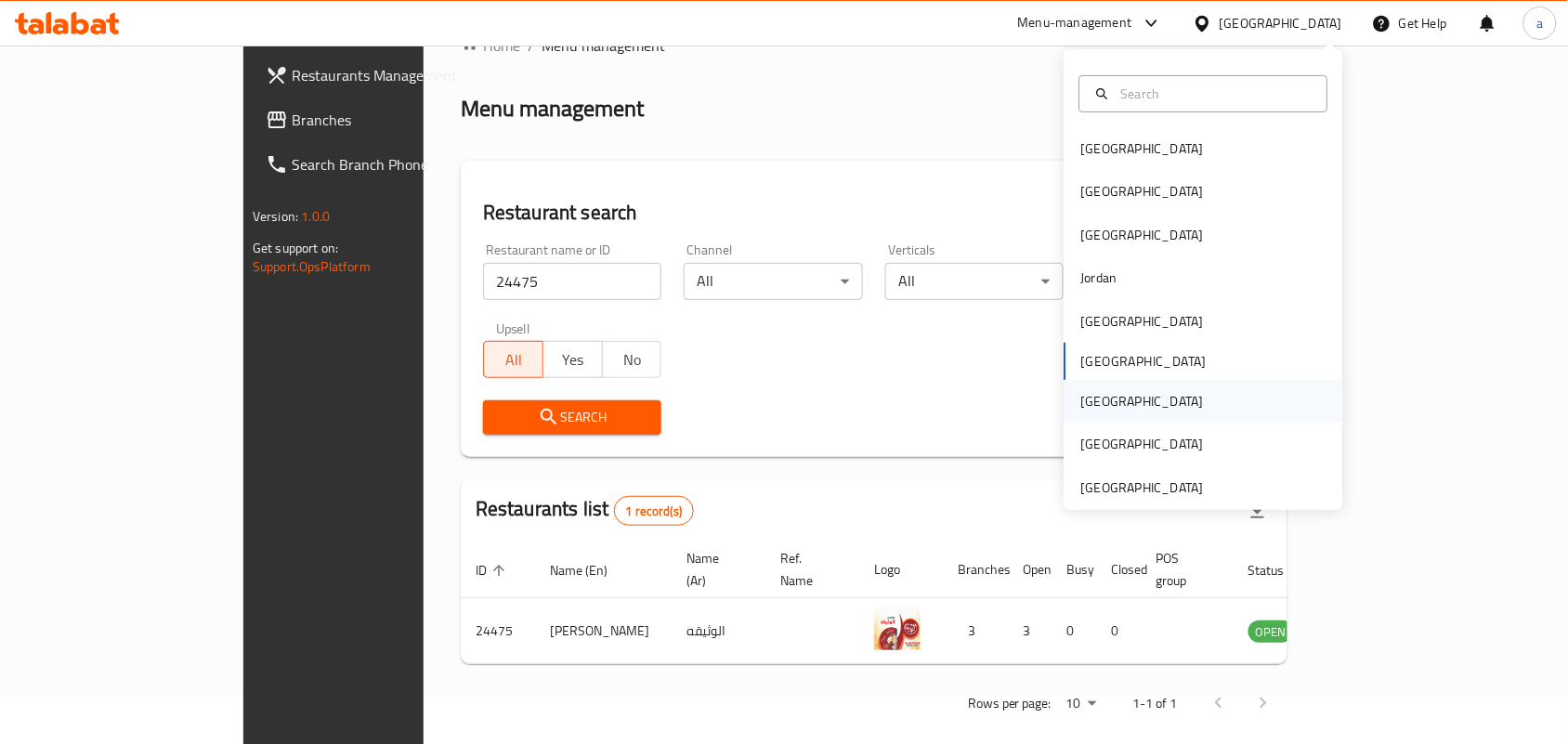
click at [1098, 396] on div "[GEOGRAPHIC_DATA]" at bounding box center [1143, 402] width 152 height 43
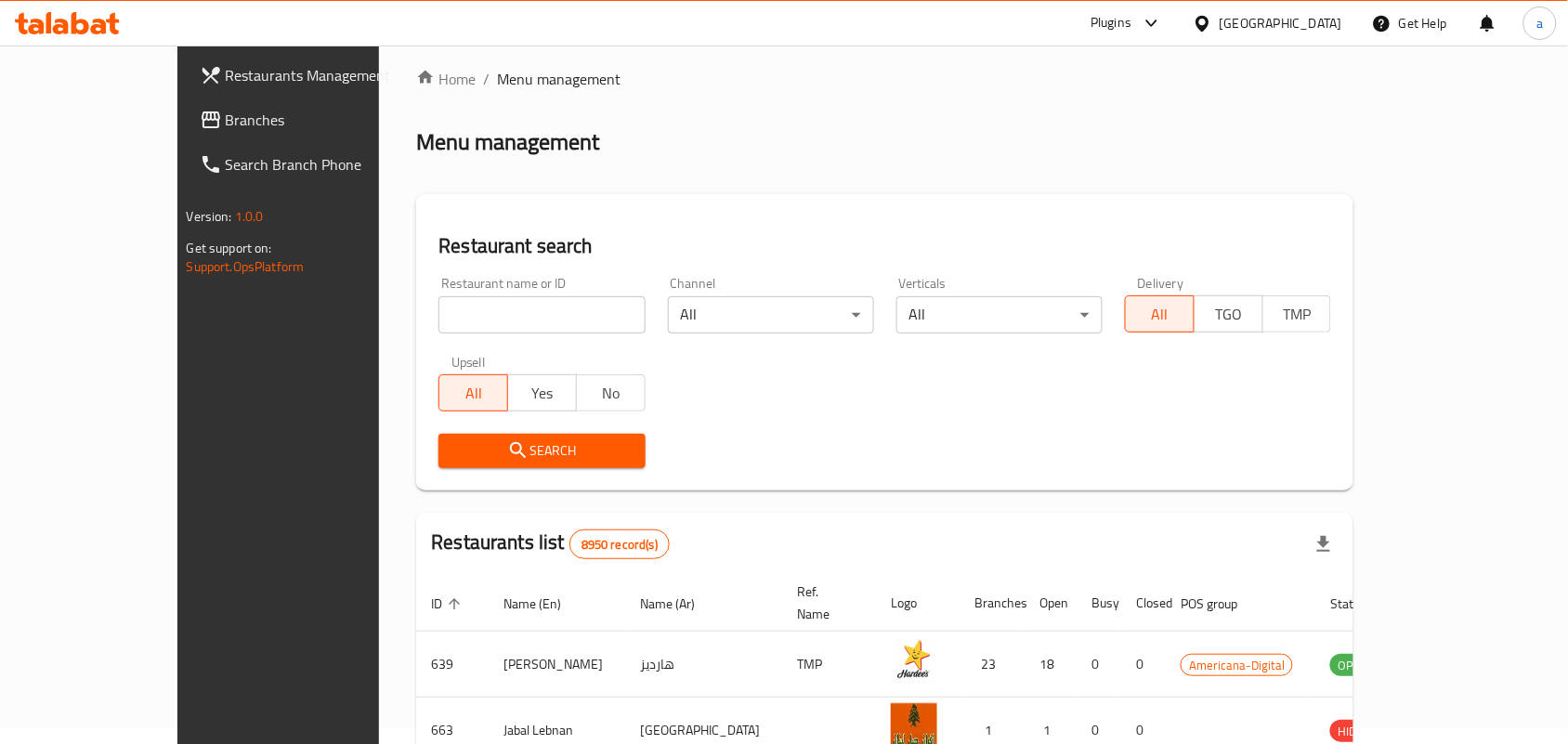
scroll to position [48, 0]
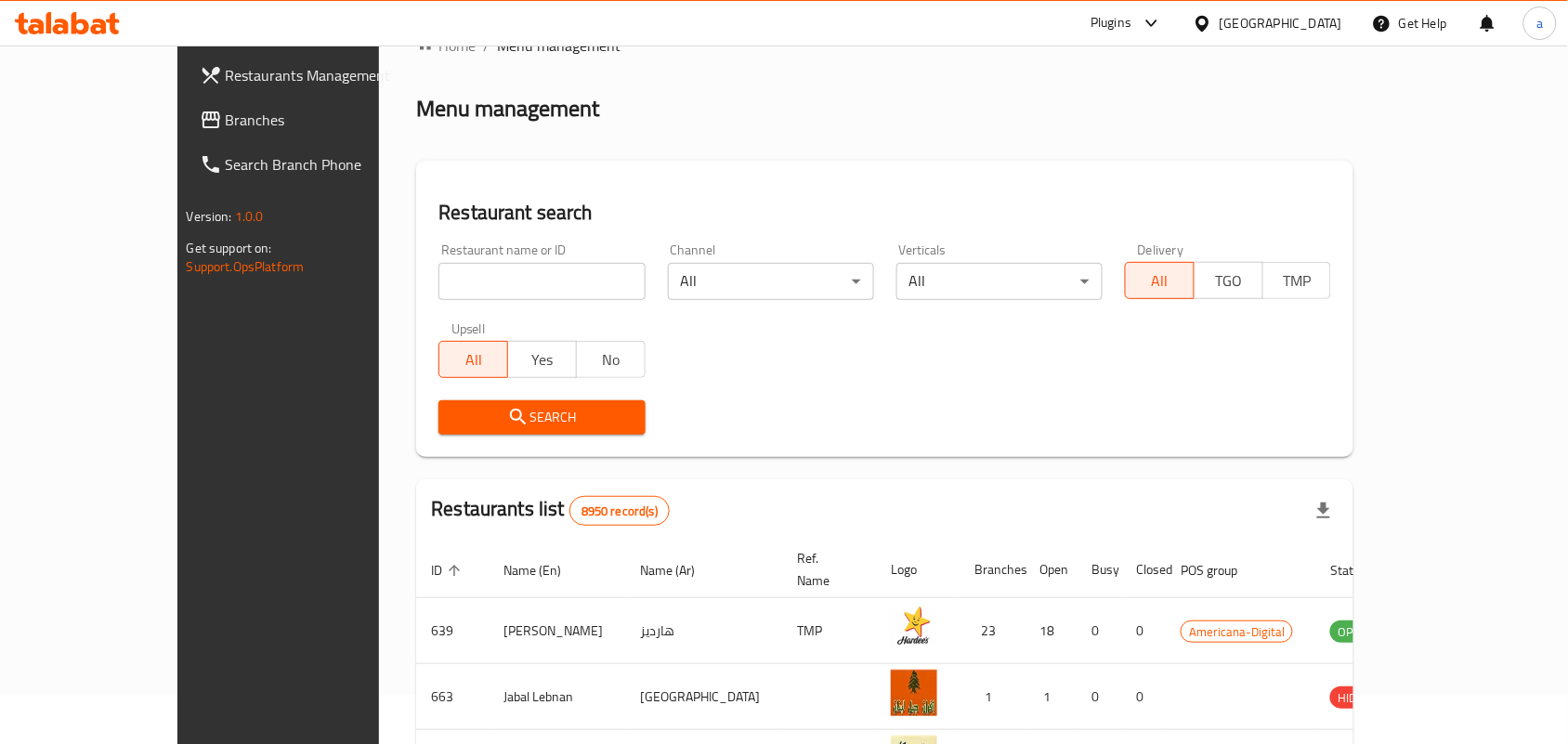
click at [226, 118] on span "Branches" at bounding box center [326, 120] width 199 height 23
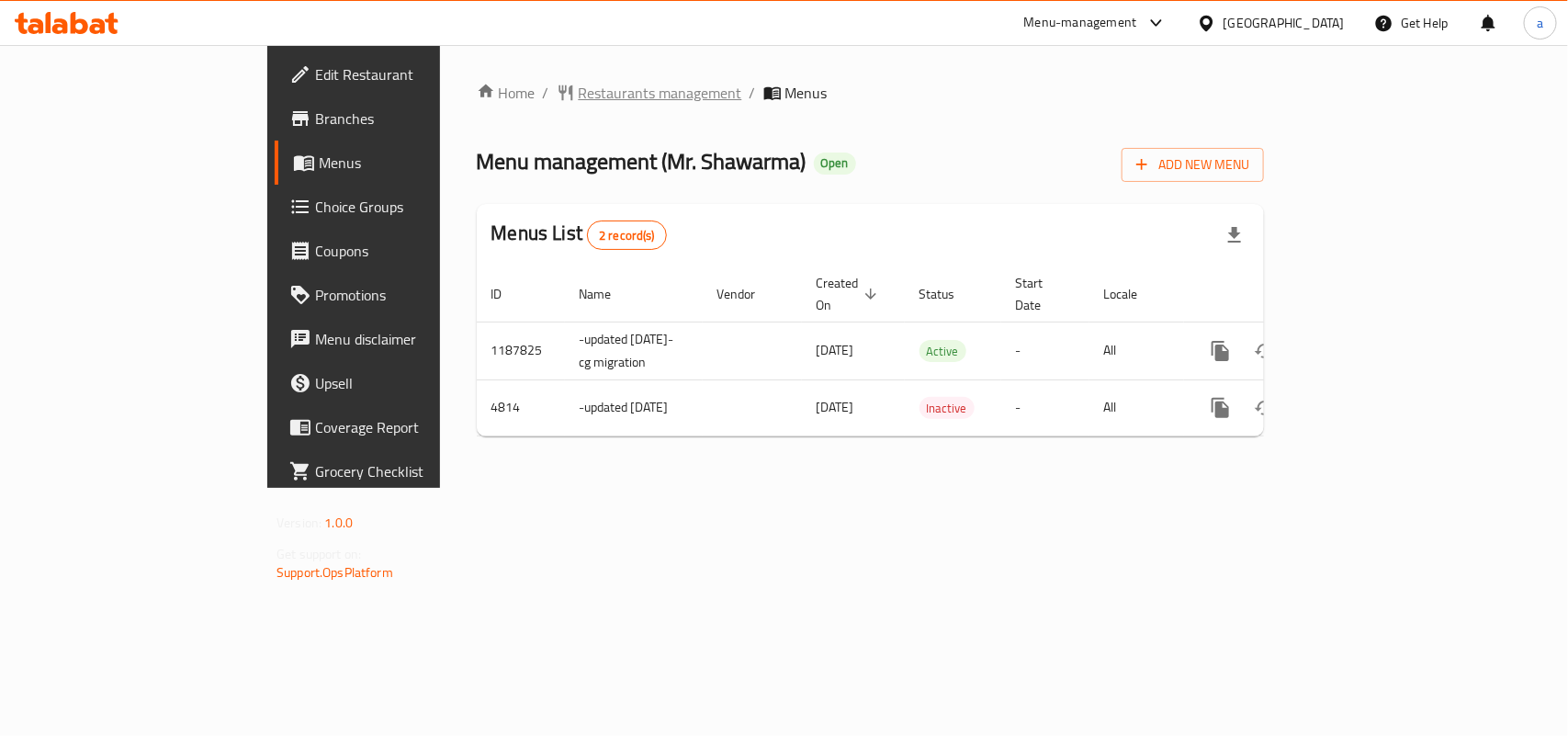
click at [579, 92] on span "Restaurants management" at bounding box center [661, 93] width 163 height 22
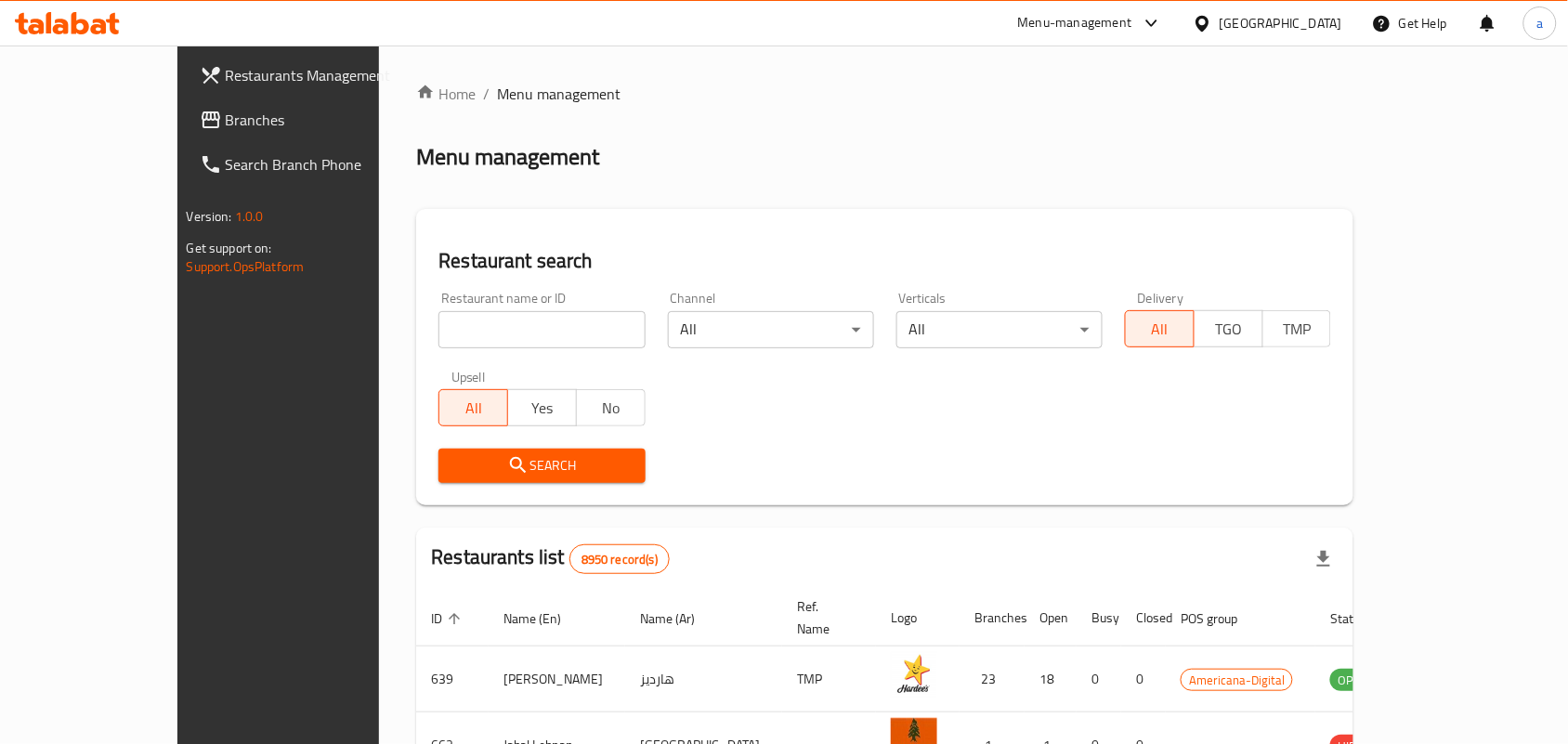
click at [405, 330] on div at bounding box center [784, 372] width 1568 height 744
click at [438, 330] on input "search" at bounding box center [541, 330] width 206 height 38
paste input "3033"
type input "3033"
click button "Search" at bounding box center [541, 465] width 206 height 35
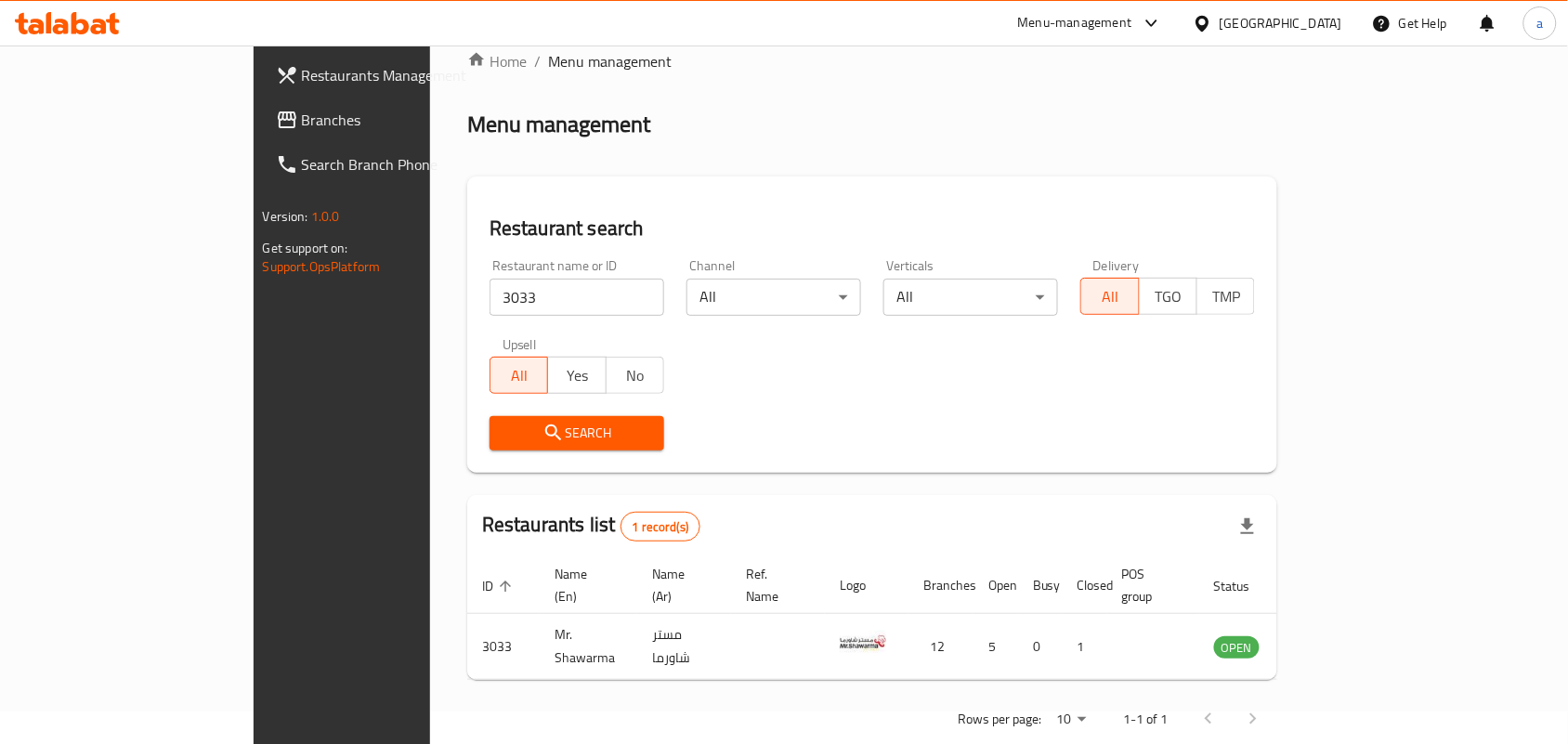
scroll to position [48, 0]
